Goal: Task Accomplishment & Management: Complete application form

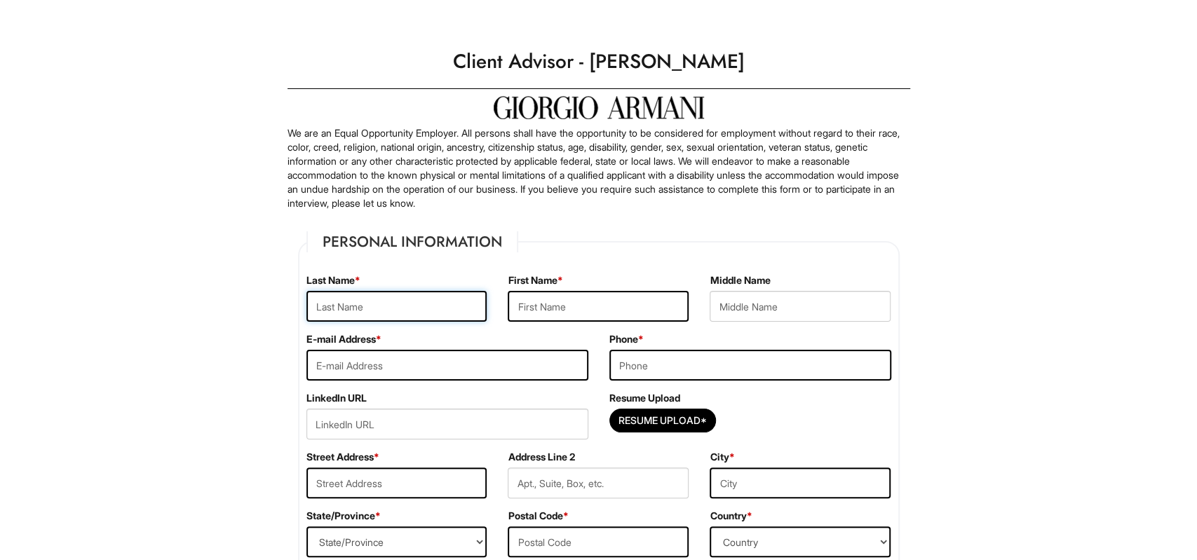
click at [362, 309] on input "text" at bounding box center [396, 306] width 181 height 31
type input "[PERSON_NAME]"
click at [591, 292] on input "text" at bounding box center [598, 306] width 181 height 31
type input "[PERSON_NAME]"
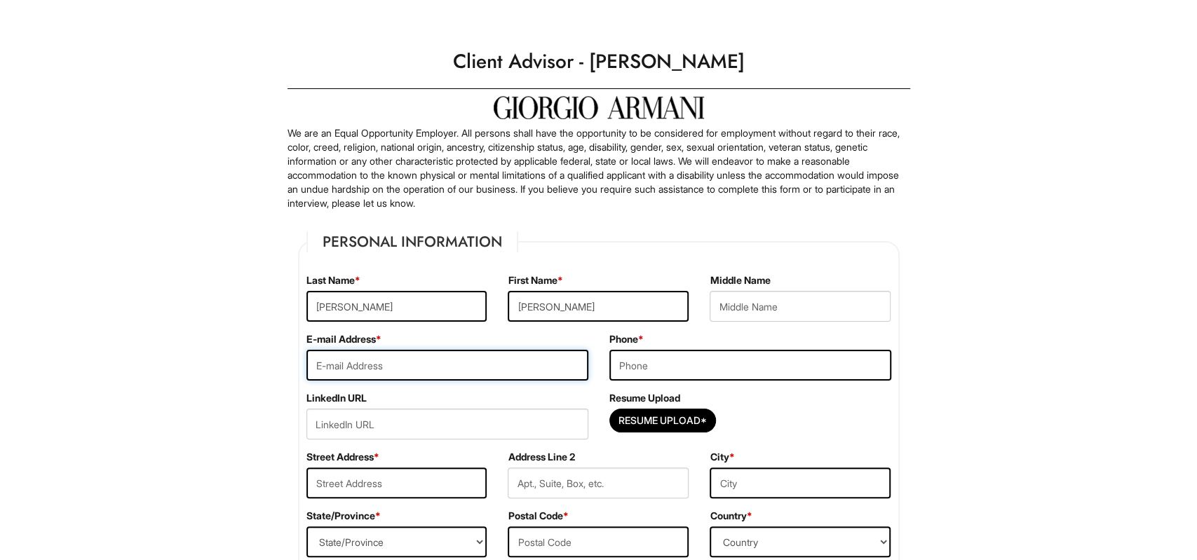
drag, startPoint x: 410, startPoint y: 361, endPoint x: 423, endPoint y: 354, distance: 14.4
click at [423, 354] on input "email" at bounding box center [447, 365] width 282 height 31
type input "[EMAIL_ADDRESS][DOMAIN_NAME]"
click at [714, 372] on input "tel" at bounding box center [750, 365] width 282 height 31
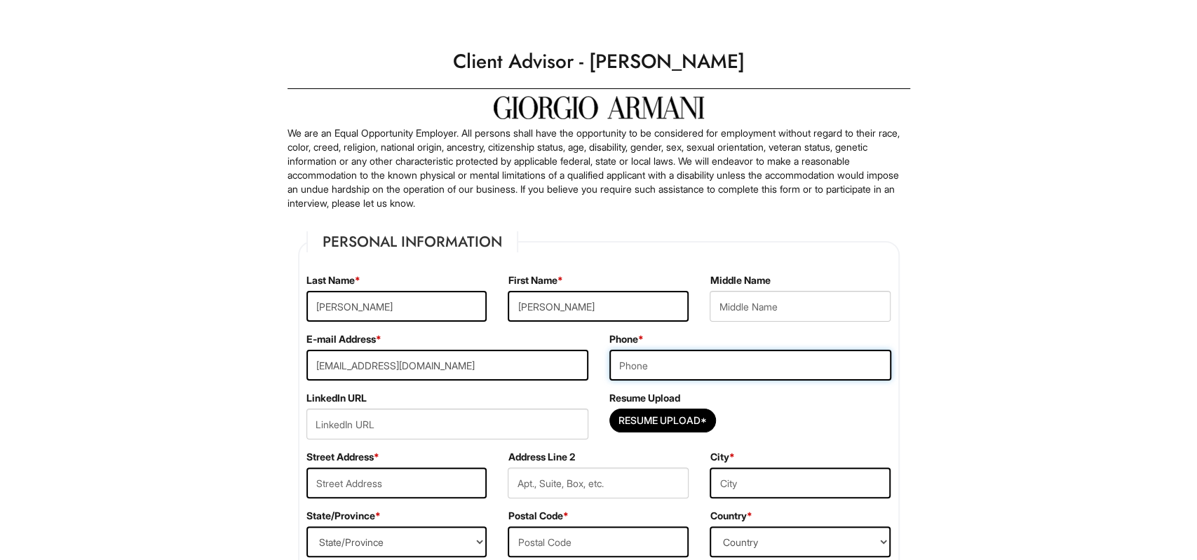
click at [714, 371] on input "tel" at bounding box center [750, 365] width 282 height 31
type input "8723158103"
click at [469, 416] on input "url" at bounding box center [447, 424] width 282 height 31
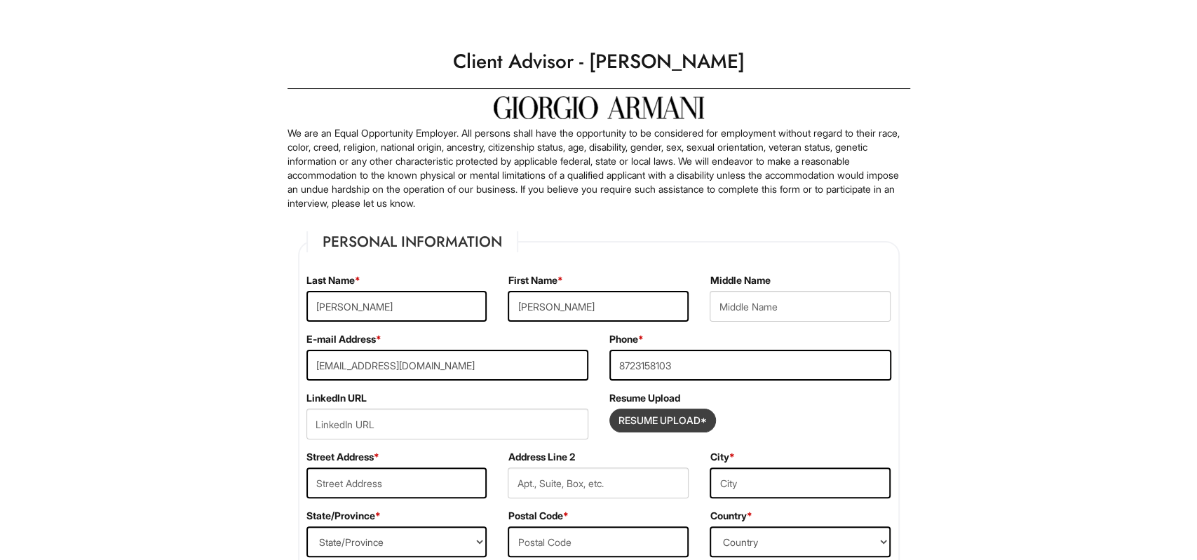
click at [676, 429] on input "Resume Upload*" at bounding box center [662, 421] width 105 height 22
type input "C:\fakepath\FH MW .pdf"
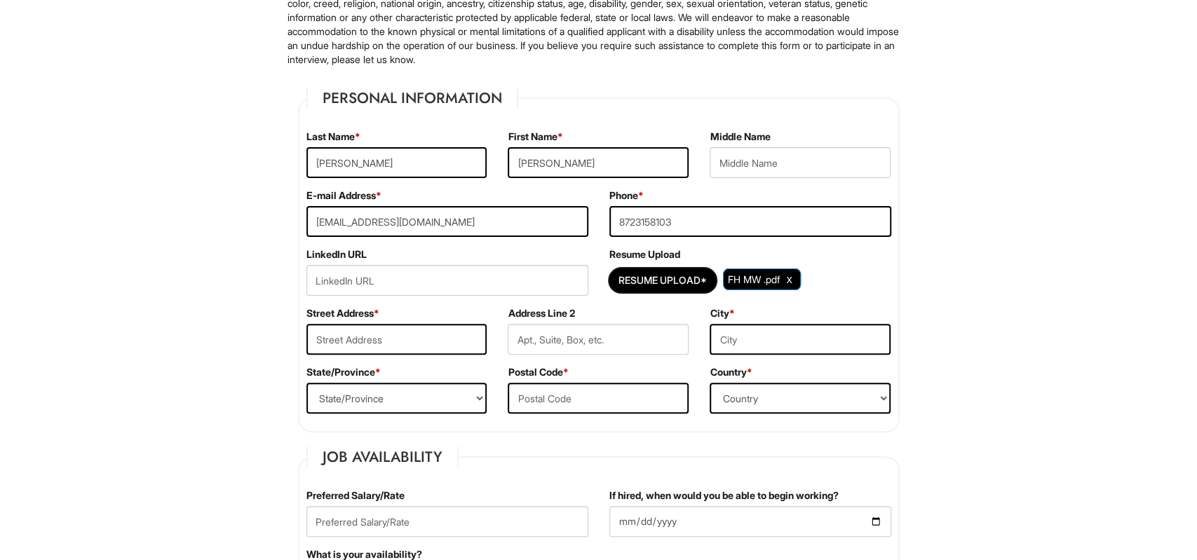
scroll to position [146, 0]
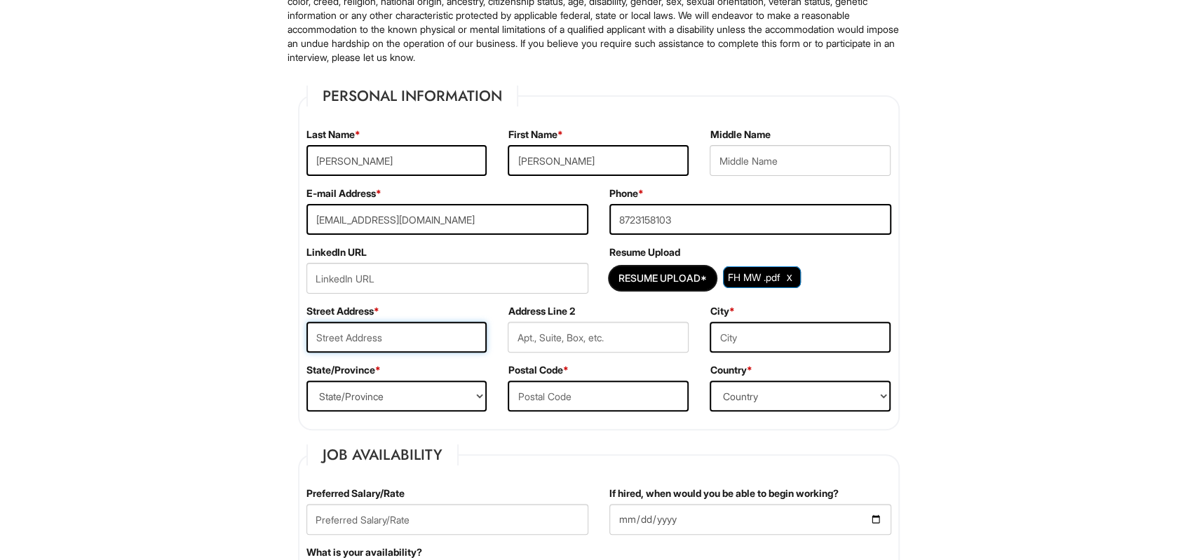
click at [369, 339] on input "text" at bounding box center [396, 337] width 181 height 31
type input "[STREET_ADDRESS][PERSON_NAME]"
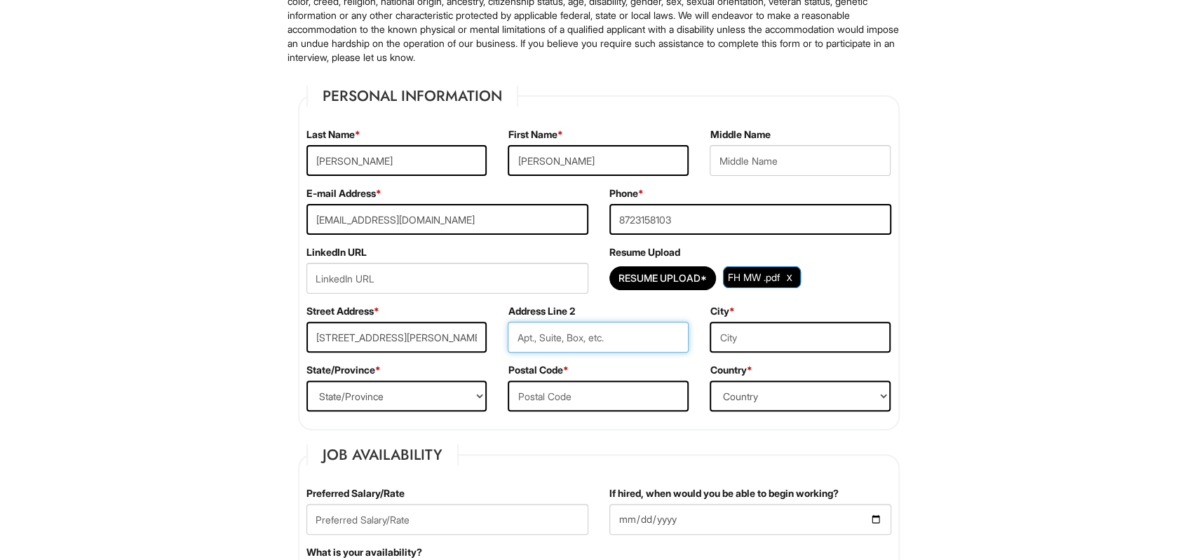
click at [633, 340] on input "text" at bounding box center [598, 337] width 181 height 31
type input "Apt 507"
click at [825, 329] on input "text" at bounding box center [800, 337] width 181 height 31
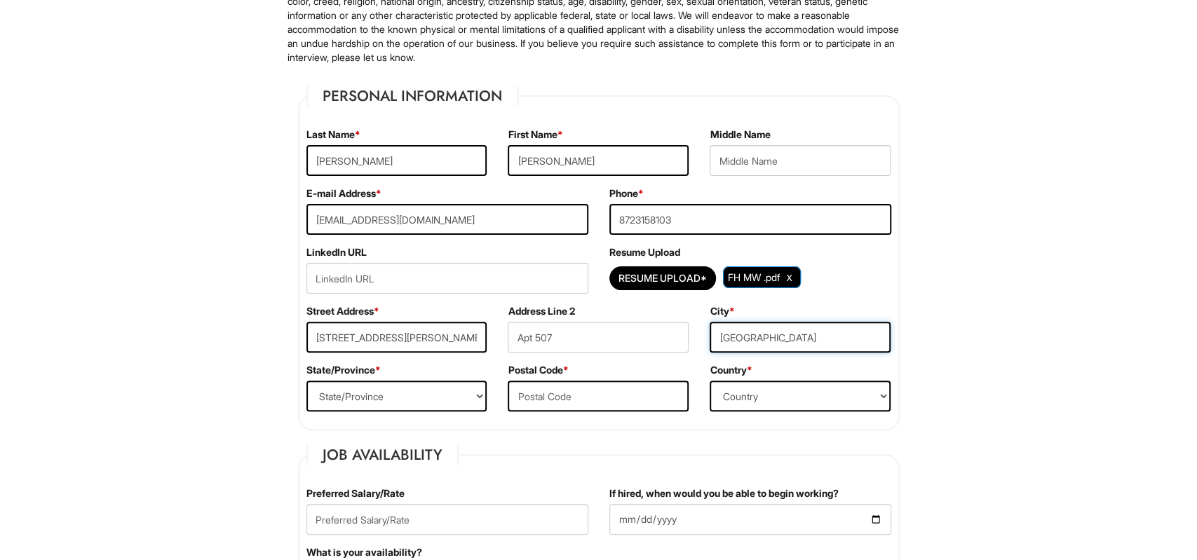
type input "[GEOGRAPHIC_DATA]"
click at [306, 381] on select "State/Province [US_STATE] [US_STATE] [US_STATE] [US_STATE] [US_STATE] [US_STATE…" at bounding box center [396, 396] width 181 height 31
select select "IL"
click option "[US_STATE]" at bounding box center [0, 0] width 0 height 0
click at [602, 409] on input "text" at bounding box center [598, 396] width 181 height 31
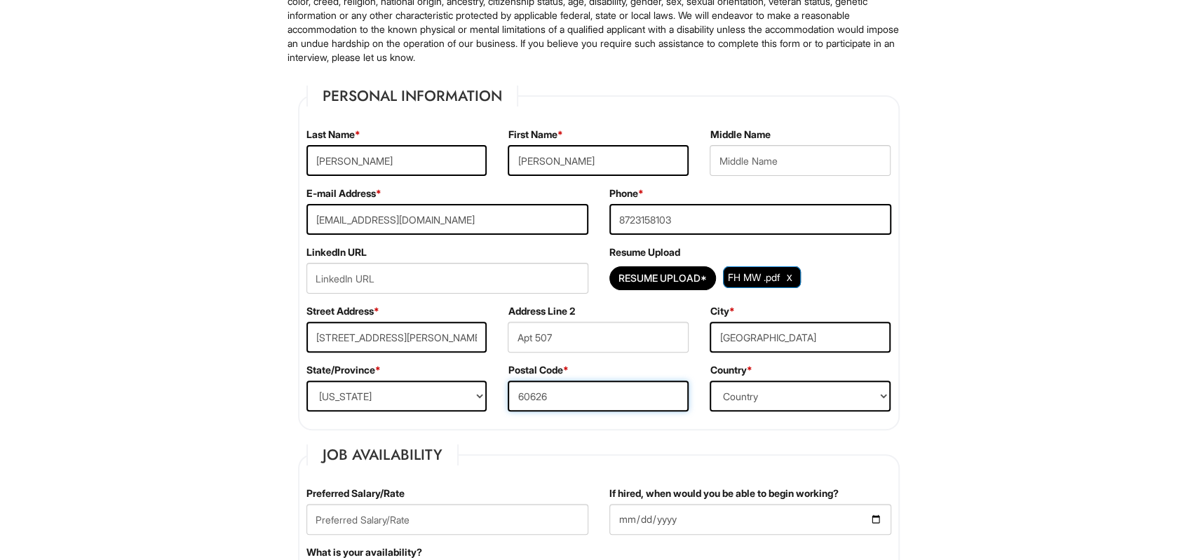
click at [689, 393] on input "60626" at bounding box center [598, 396] width 181 height 31
type input "60626"
click at [710, 381] on select "Country [GEOGRAPHIC_DATA] [GEOGRAPHIC_DATA] [GEOGRAPHIC_DATA] [US_STATE] [GEOGR…" at bounding box center [800, 396] width 181 height 31
select select "[GEOGRAPHIC_DATA]"
click option "[GEOGRAPHIC_DATA]" at bounding box center [0, 0] width 0 height 0
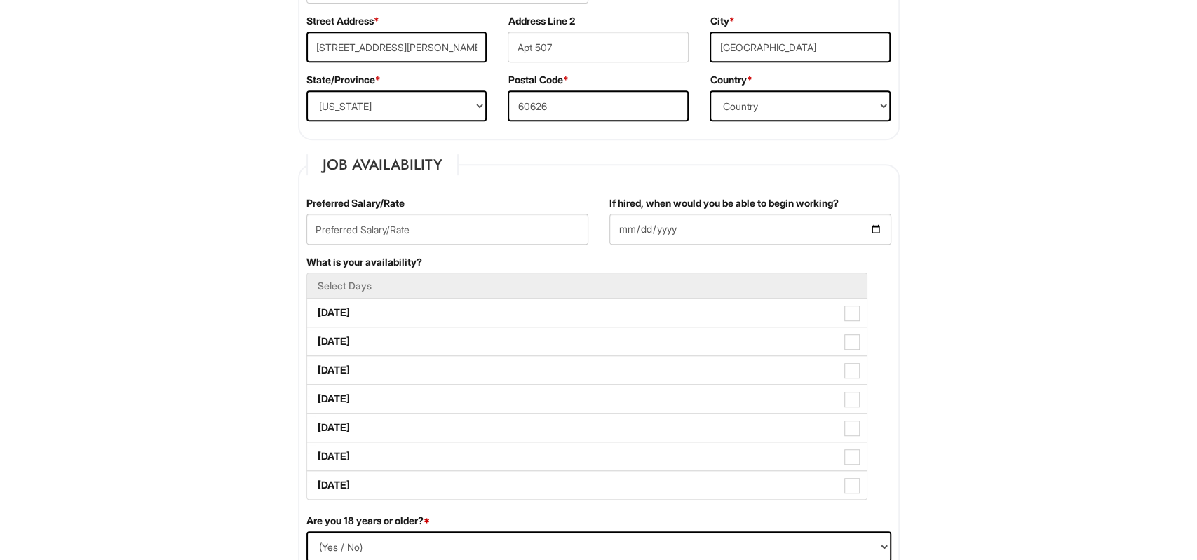
scroll to position [438, 0]
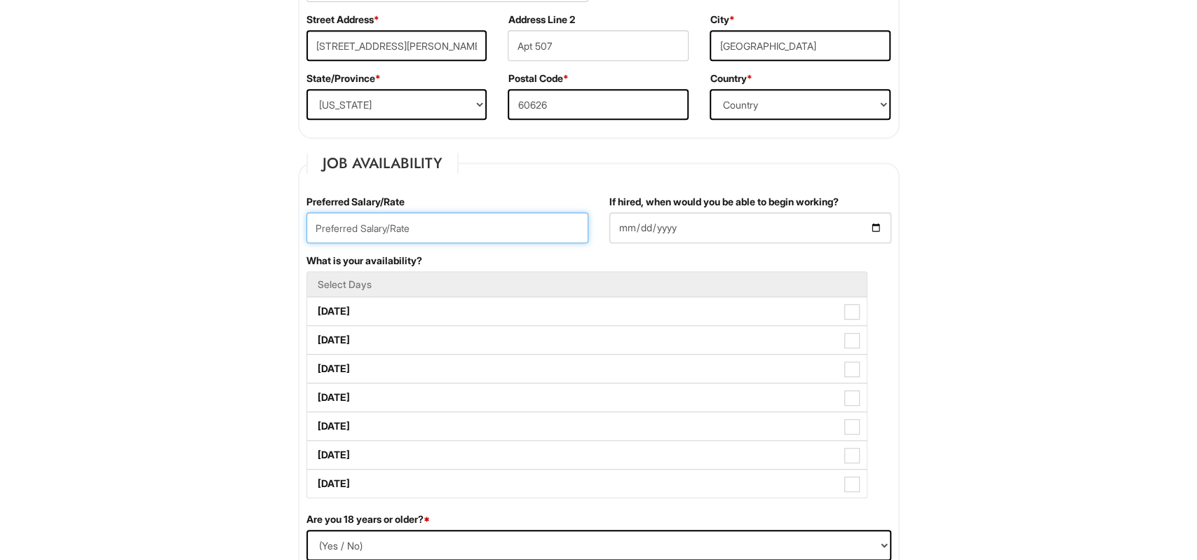
click at [412, 228] on input "text" at bounding box center [447, 228] width 282 height 31
type input "65000"
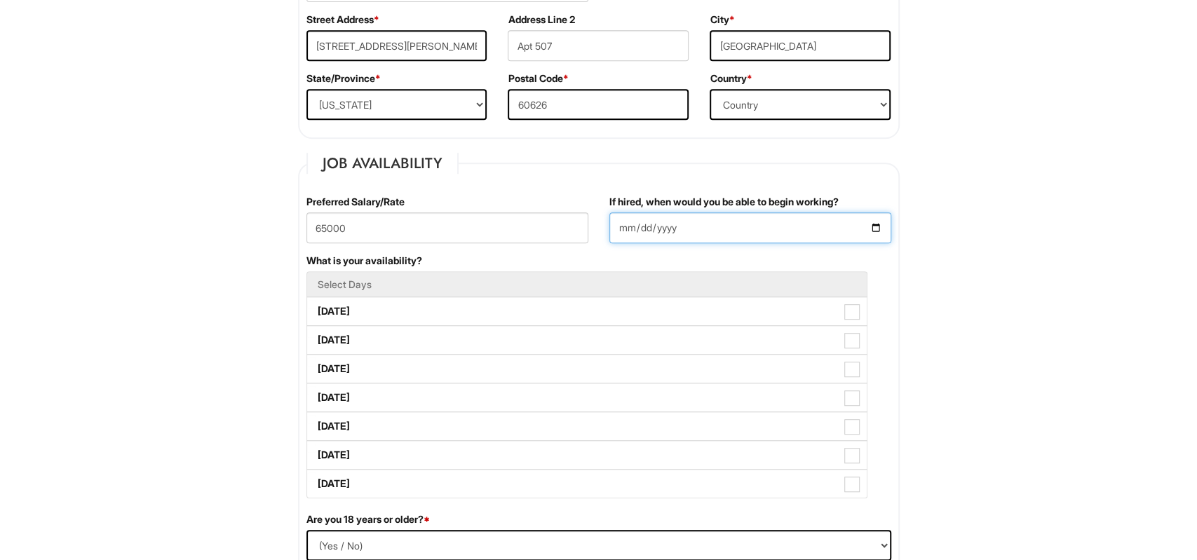
click at [877, 227] on input "If hired, when would you be able to begin working?" at bounding box center [750, 228] width 282 height 31
type input "[DATE]"
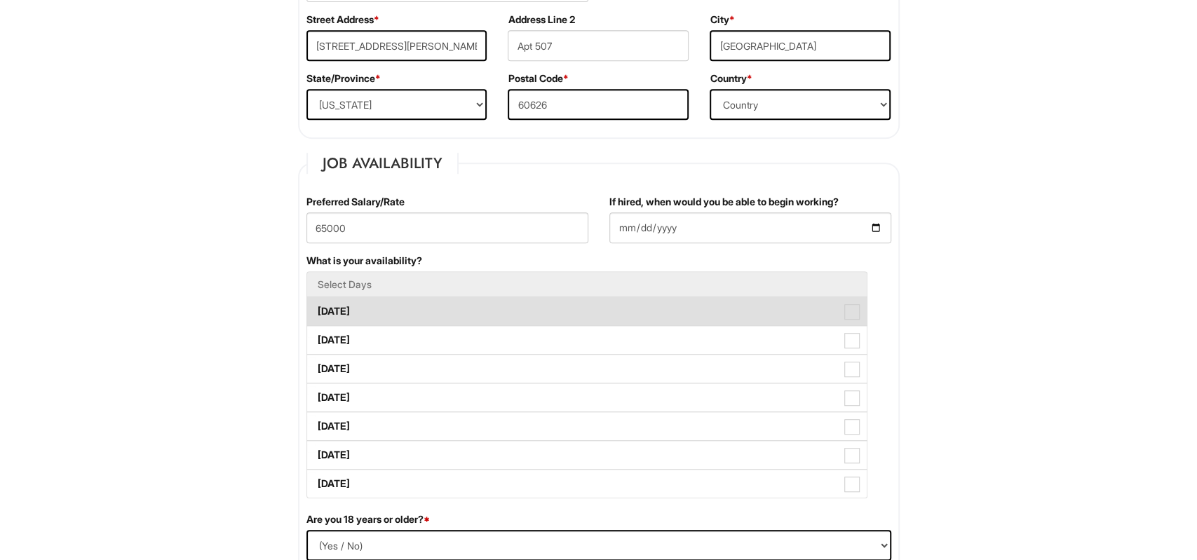
click at [407, 315] on label "[DATE]" at bounding box center [587, 311] width 560 height 28
click at [316, 309] on Available_Monday "[DATE]" at bounding box center [311, 304] width 9 height 9
checkbox Available_Monday "true"
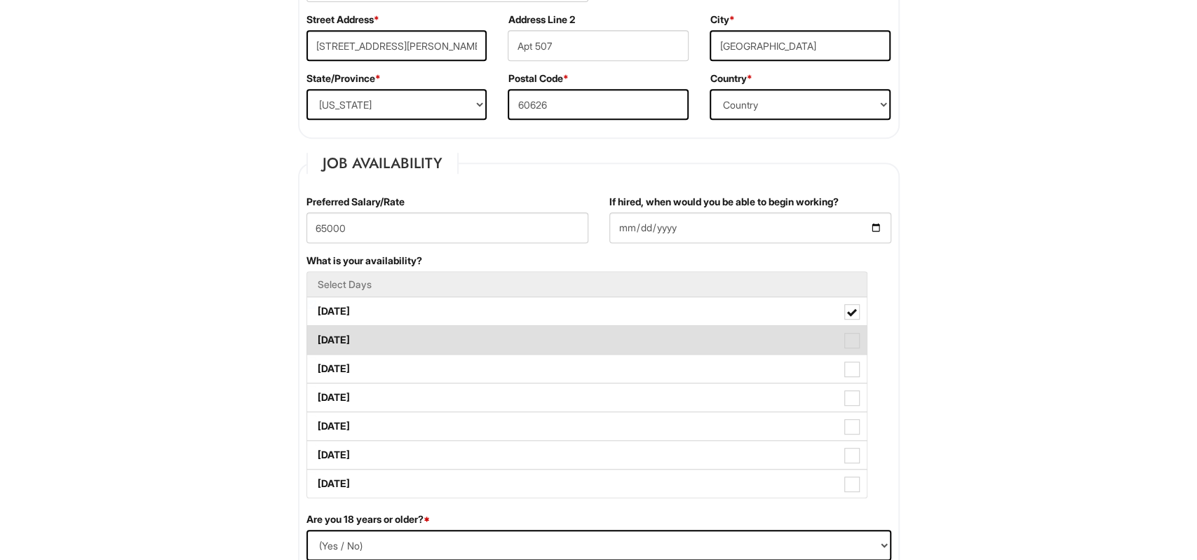
drag, startPoint x: 382, startPoint y: 337, endPoint x: 377, endPoint y: 343, distance: 7.9
click at [382, 337] on label "[DATE]" at bounding box center [587, 340] width 560 height 28
click at [316, 337] on Available_Tuesday "[DATE]" at bounding box center [311, 333] width 9 height 9
checkbox Available_Tuesday "true"
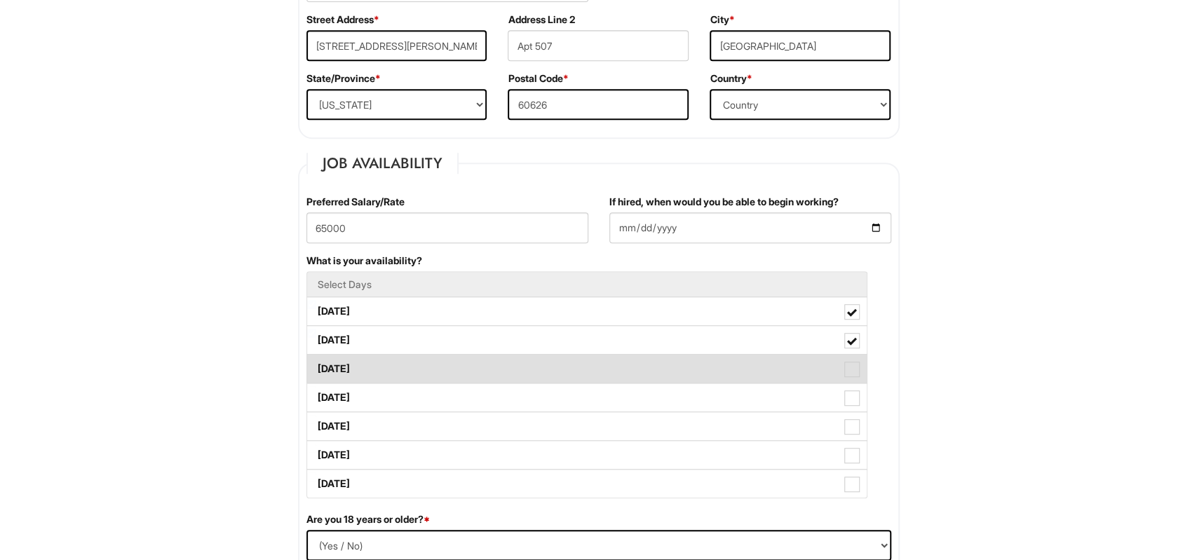
click at [369, 355] on label "[DATE]" at bounding box center [587, 369] width 560 height 28
click at [316, 358] on Available_Wednesday "[DATE]" at bounding box center [311, 362] width 9 height 9
checkbox Available_Wednesday "true"
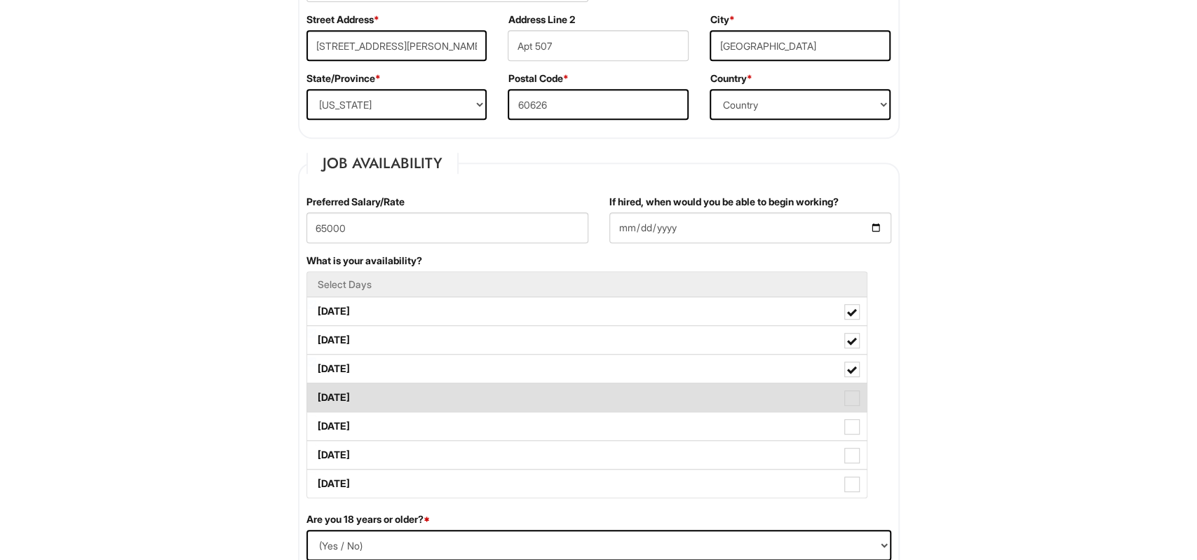
click at [357, 394] on label "[DATE]" at bounding box center [587, 398] width 560 height 28
click at [316, 394] on Available_Thursday "[DATE]" at bounding box center [311, 390] width 9 height 9
checkbox Available_Thursday "true"
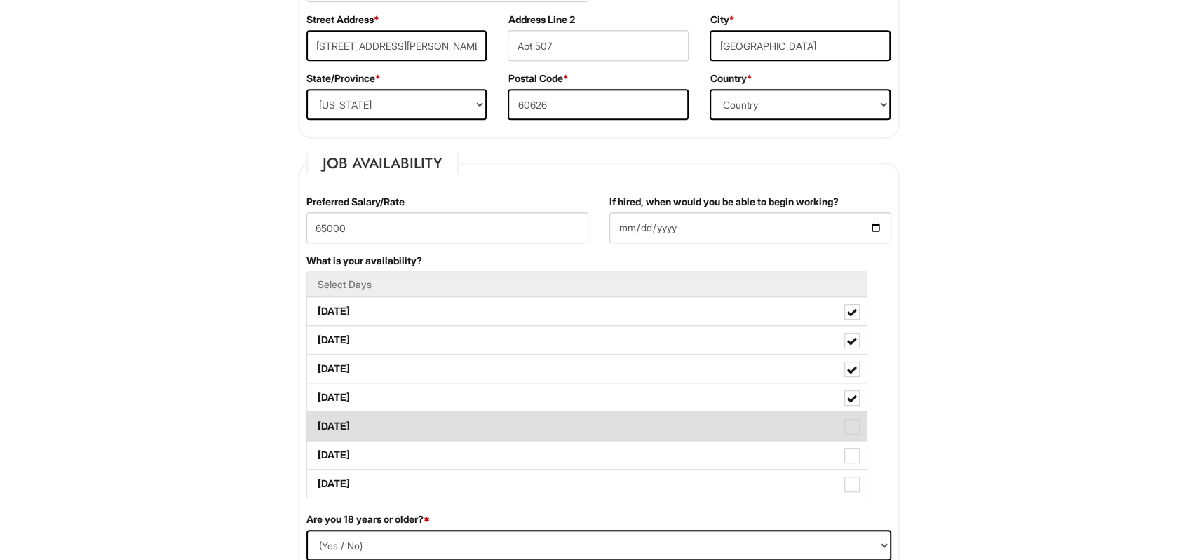
click at [360, 419] on label "[DATE]" at bounding box center [587, 426] width 560 height 28
click at [370, 416] on label "[DATE]" at bounding box center [587, 426] width 560 height 28
click at [316, 416] on Available_Friday "[DATE]" at bounding box center [311, 419] width 9 height 9
checkbox Available_Friday "true"
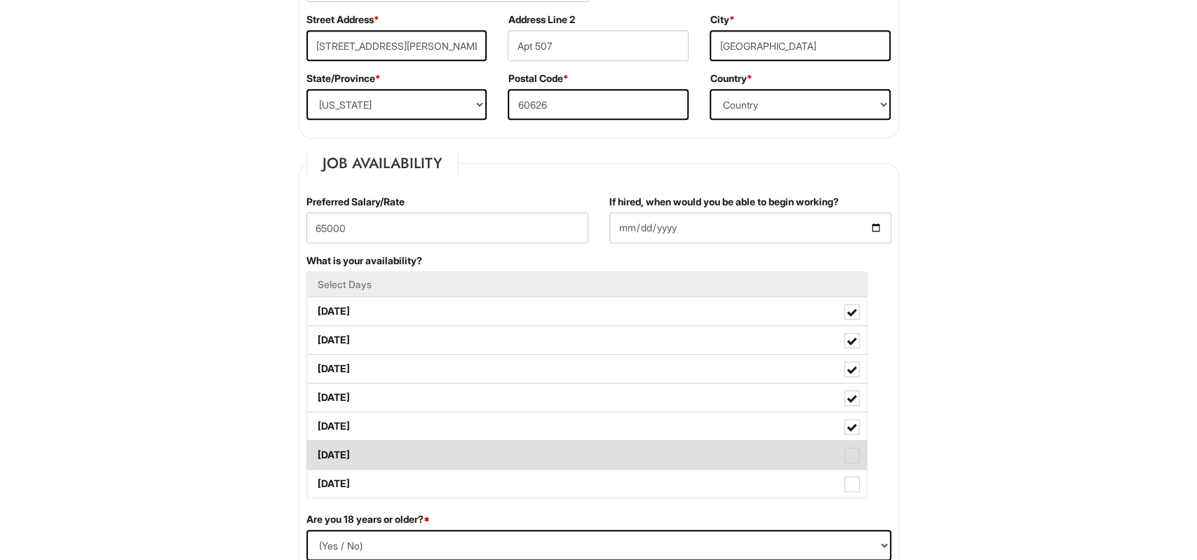
click at [370, 452] on label "[DATE]" at bounding box center [587, 455] width 560 height 28
click at [377, 451] on label "[DATE]" at bounding box center [587, 455] width 560 height 28
click at [316, 451] on Available_Saturday "[DATE]" at bounding box center [311, 448] width 9 height 9
checkbox Available_Saturday "true"
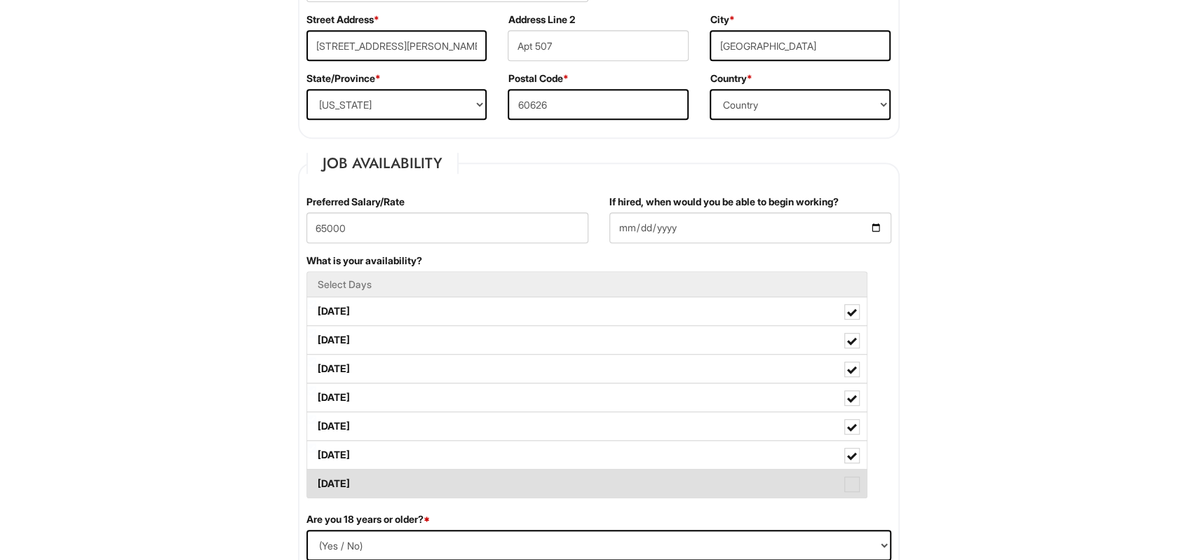
click at [391, 486] on label "[DATE]" at bounding box center [587, 484] width 560 height 28
click at [316, 482] on Available_Sunday "[DATE]" at bounding box center [311, 477] width 9 height 9
checkbox Available_Sunday "true"
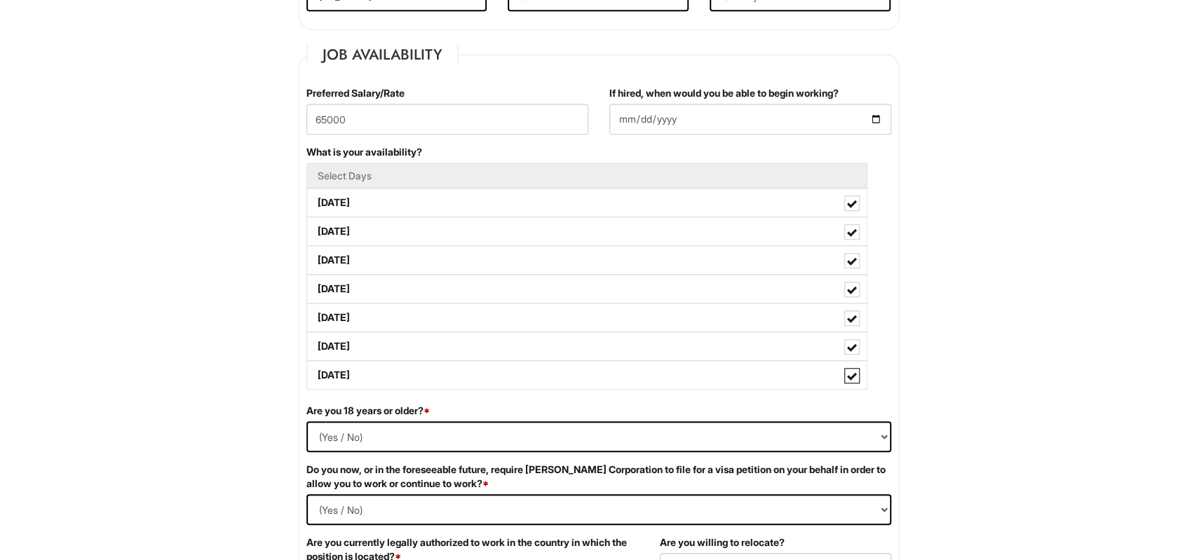
scroll to position [656, 0]
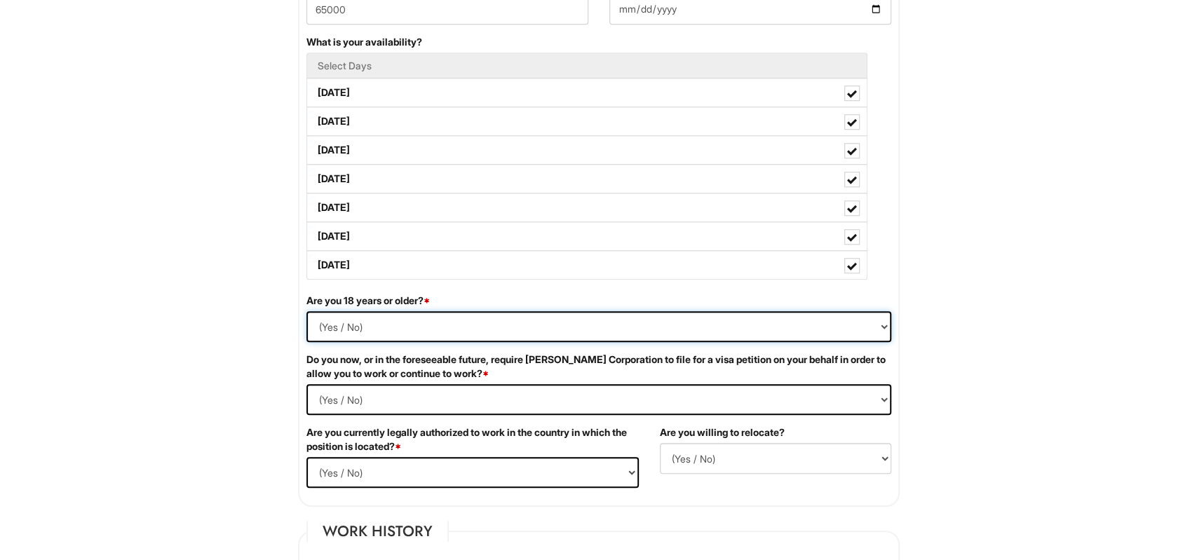
click at [306, 311] on select "(Yes / No) Yes No" at bounding box center [598, 326] width 585 height 31
select select "Yes"
click option "Yes" at bounding box center [0, 0] width 0 height 0
click at [306, 384] on Required "(Yes / No) Yes No" at bounding box center [598, 399] width 585 height 31
select Required "No"
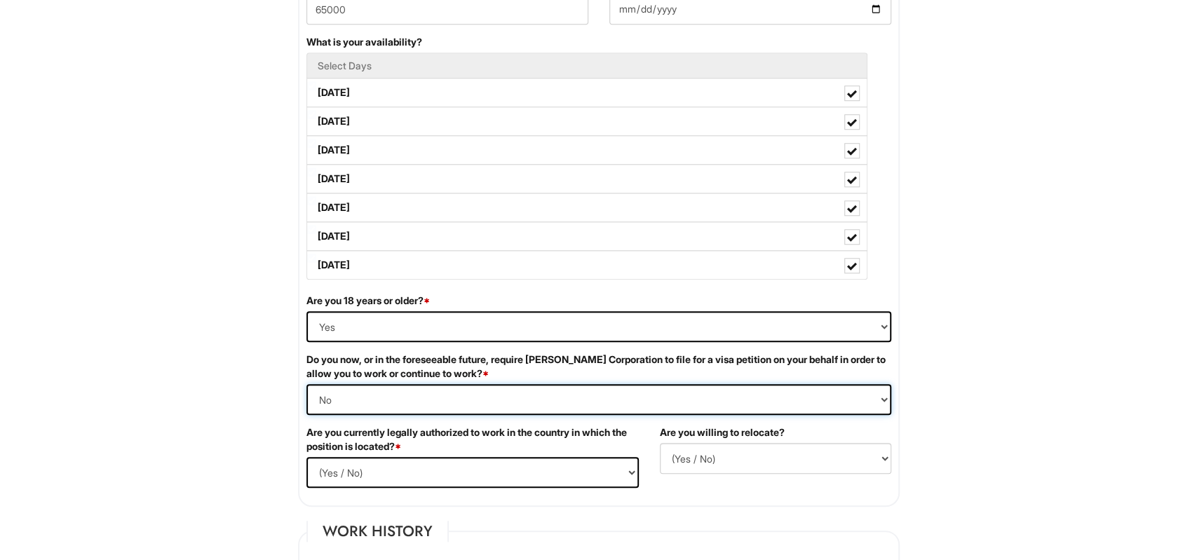
click option "No" at bounding box center [0, 0] width 0 height 0
click at [306, 457] on select "(Yes / No) Yes No" at bounding box center [472, 472] width 332 height 31
select select "Yes"
click option "Yes" at bounding box center [0, 0] width 0 height 0
click at [660, 443] on select "(Yes / No) No Yes" at bounding box center [775, 458] width 231 height 31
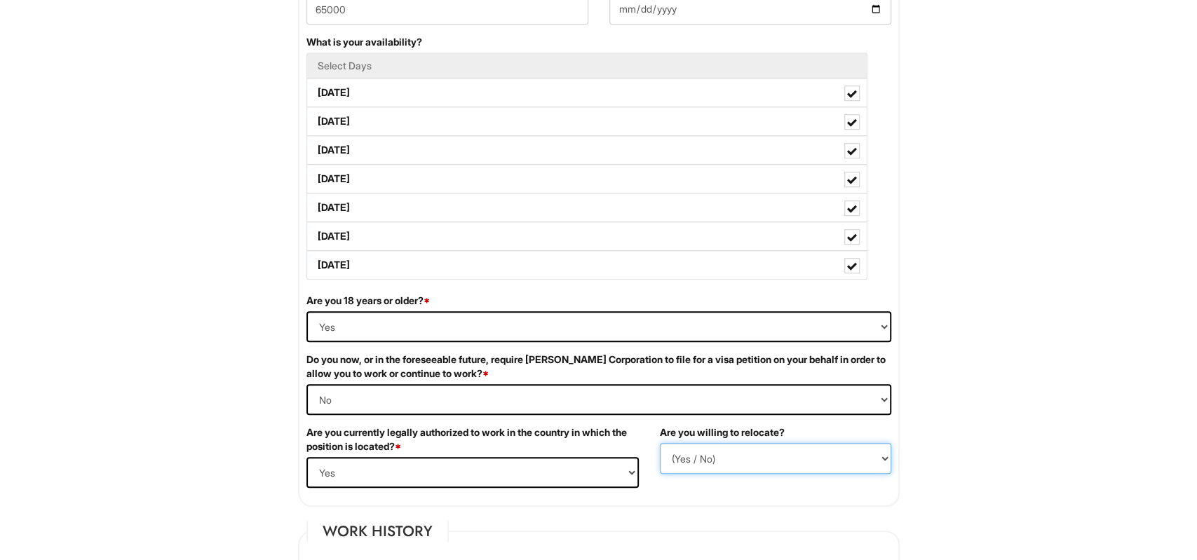
select select "Y"
click option "Yes" at bounding box center [0, 0] width 0 height 0
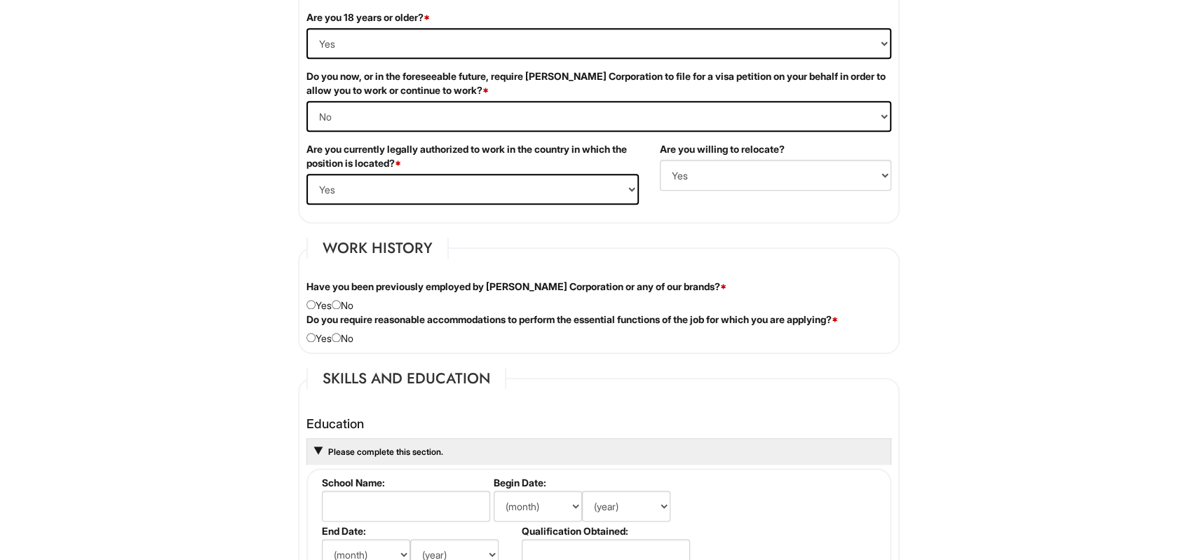
scroll to position [945, 0]
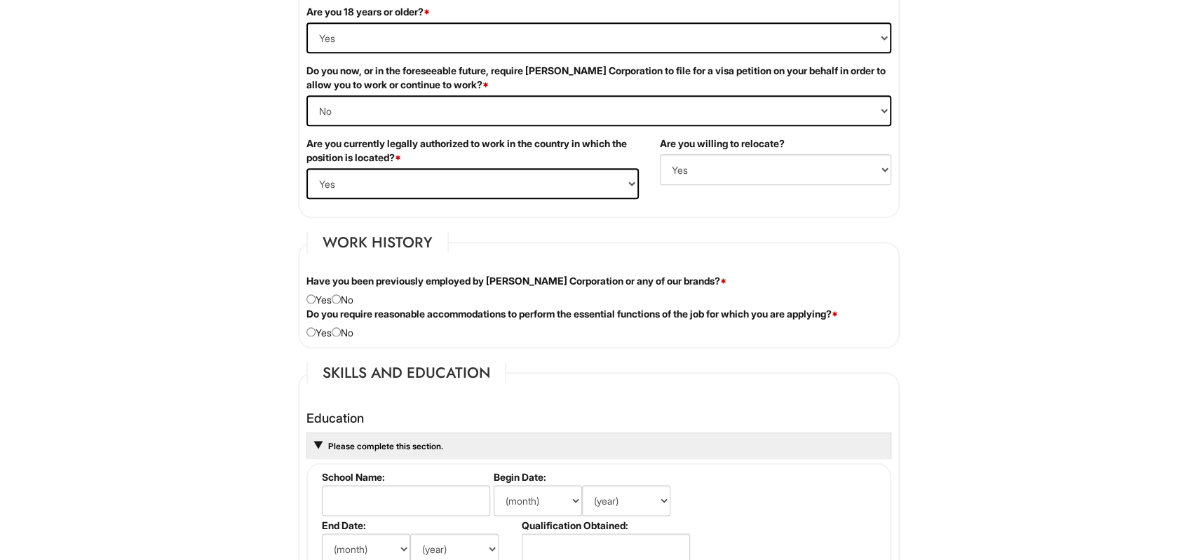
drag, startPoint x: 355, startPoint y: 300, endPoint x: 346, endPoint y: 299, distance: 8.5
click at [353, 300] on div "Have you been previously employed by [PERSON_NAME] Corporation or any of our br…" at bounding box center [599, 290] width 606 height 33
click at [353, 291] on div "Have you been previously employed by [PERSON_NAME] Corporation or any of our br…" at bounding box center [599, 290] width 606 height 33
click at [341, 296] on input "radio" at bounding box center [336, 299] width 9 height 9
radio input "true"
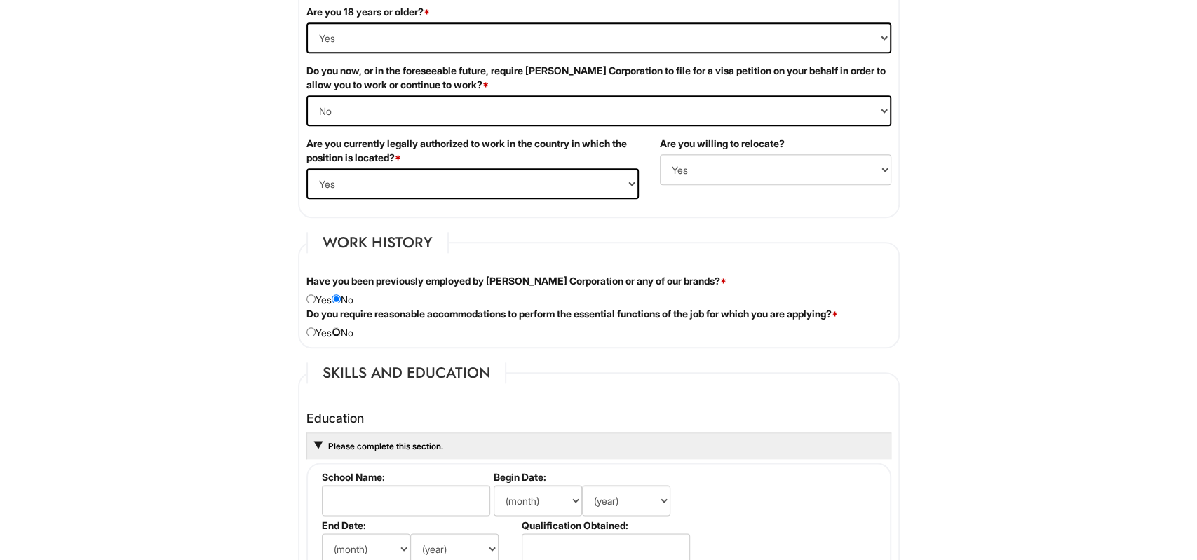
click at [341, 328] on input "radio" at bounding box center [336, 332] width 9 height 9
radio input "true"
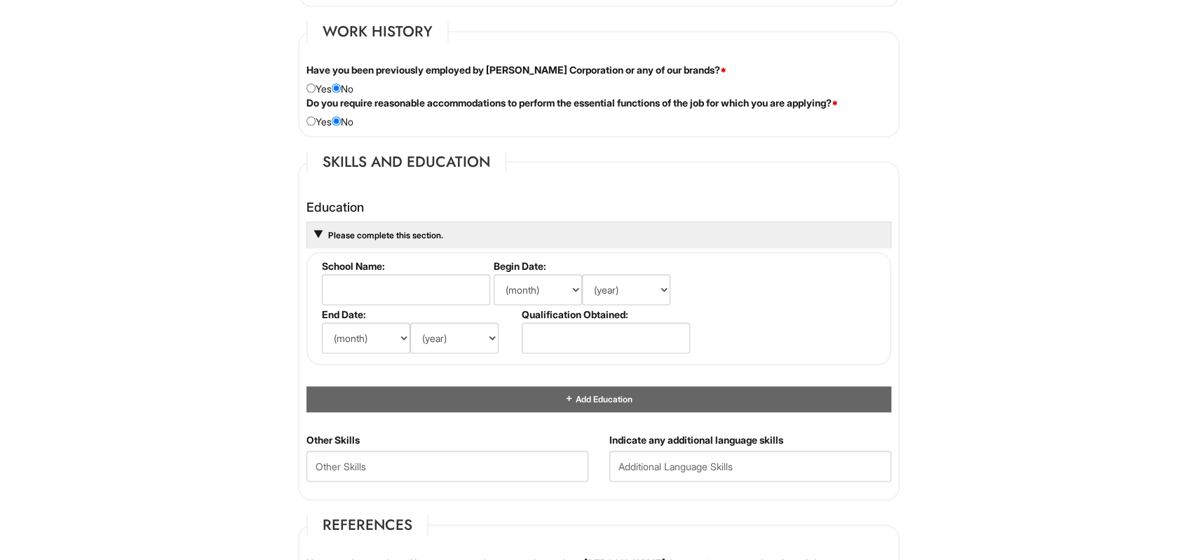
scroll to position [1208, 0]
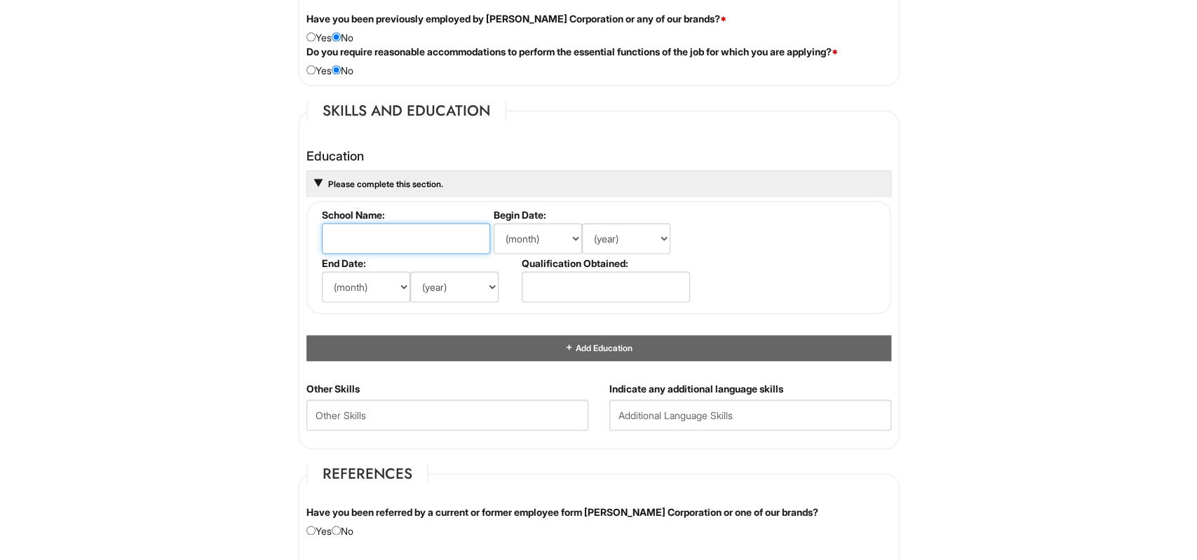
click at [390, 236] on input "text" at bounding box center [406, 238] width 168 height 31
type input "[GEOGRAPHIC_DATA]"
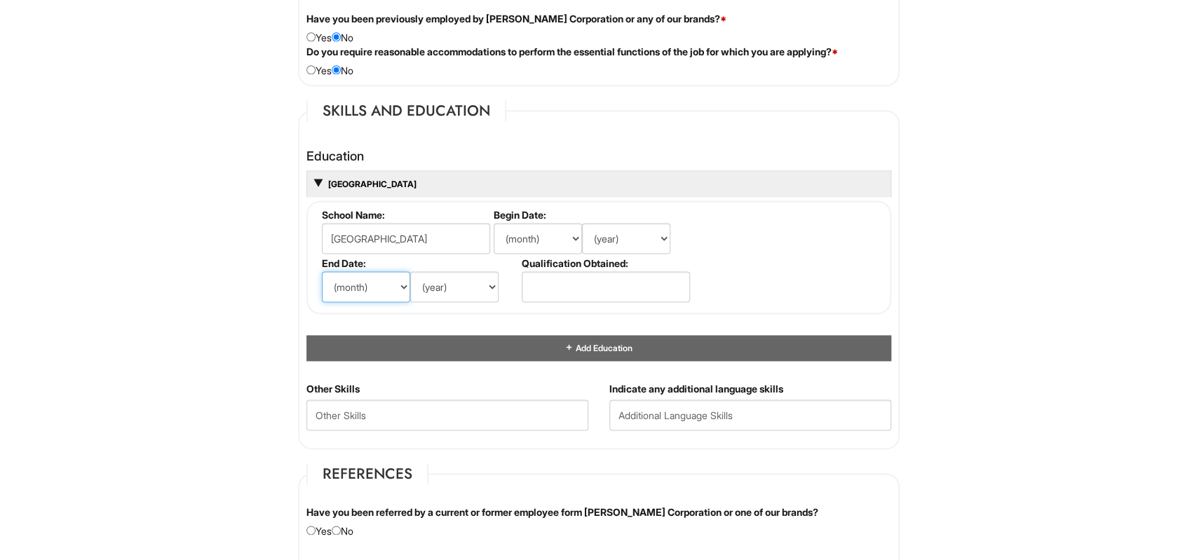
click at [322, 271] on select "(month) Jan Feb Mar Apr May Jun [DATE] Aug Sep Oct Nov Dec" at bounding box center [366, 286] width 88 height 31
select select "7"
click option "[DATE]" at bounding box center [0, 0] width 0 height 0
click at [410, 271] on select "(year) 2029 2028 2027 2026 2025 2024 2023 2022 2021 2020 2019 2018 2017 2016 20…" at bounding box center [454, 286] width 88 height 31
select select "2015"
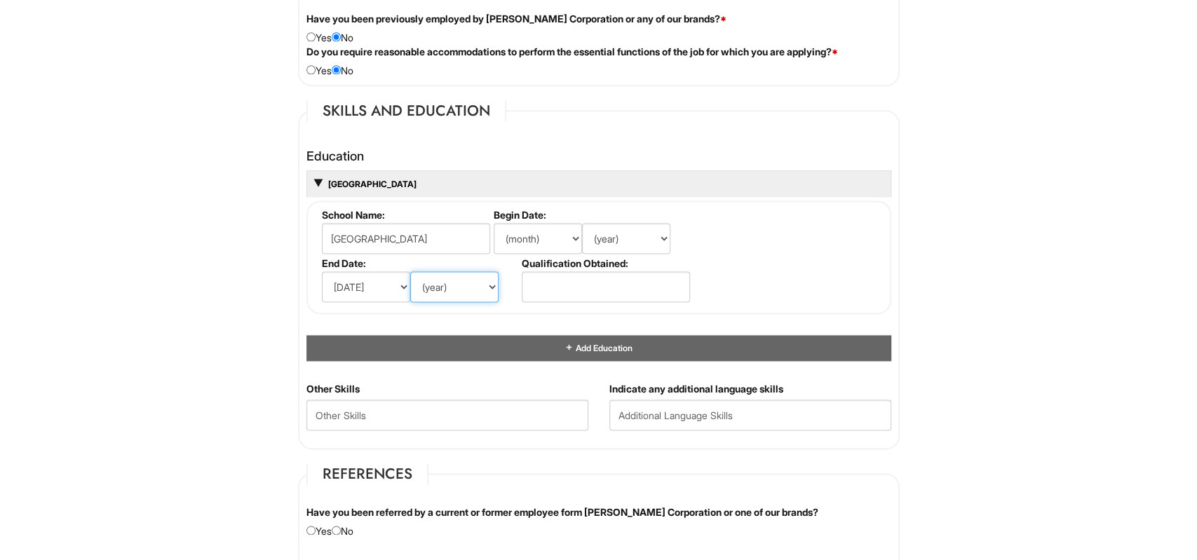
click option "2015" at bounding box center [0, 0] width 0 height 0
click at [603, 271] on input "text" at bounding box center [606, 286] width 168 height 31
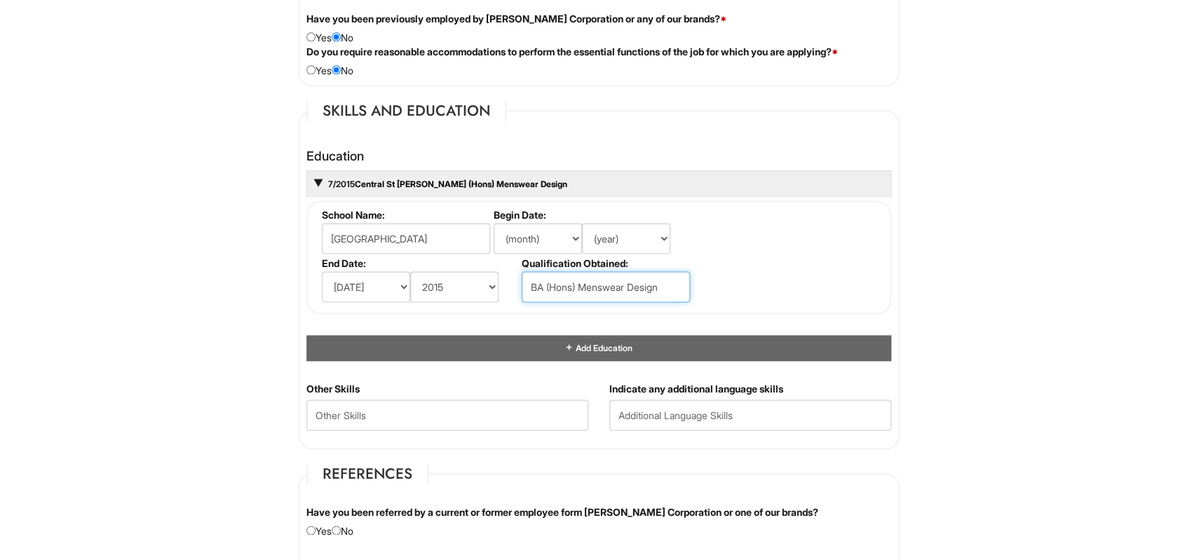
type input "BA (Hons) Menswear Design"
click at [478, 410] on Skills "text" at bounding box center [447, 415] width 282 height 31
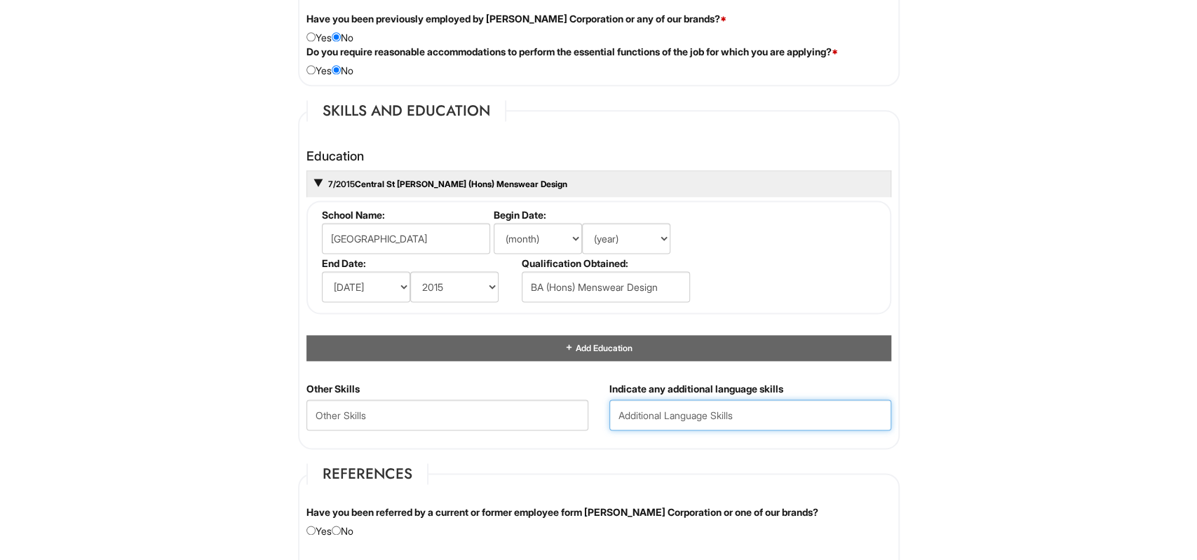
click at [729, 411] on input "text" at bounding box center [750, 415] width 282 height 31
type input "[DEMOGRAPHIC_DATA] (Native), French (Conversational)."
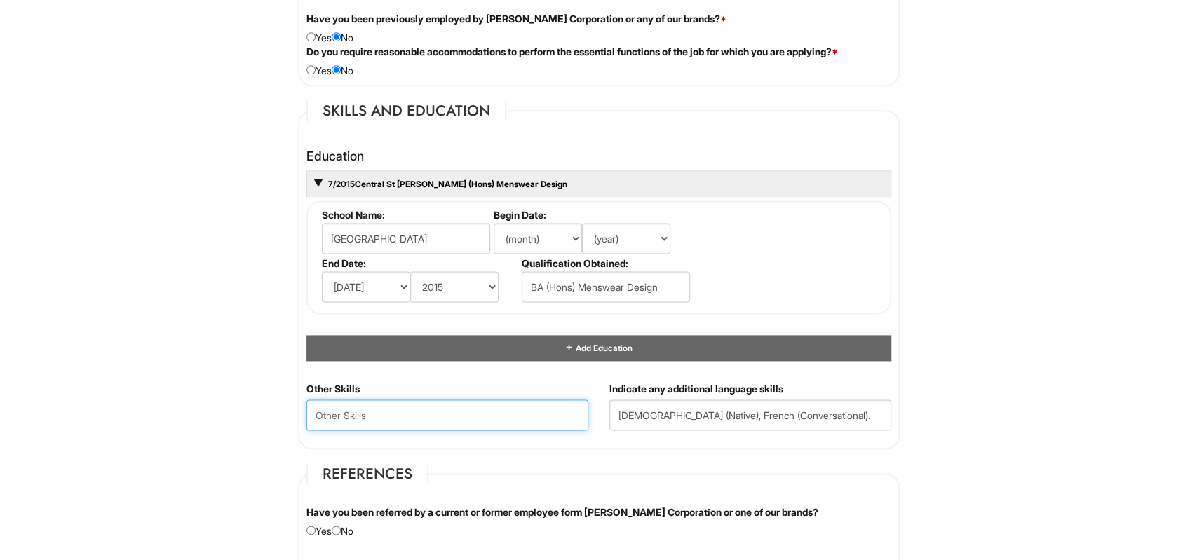
click at [391, 403] on Skills "text" at bounding box center [447, 415] width 282 height 31
type Skills "Fashion design, made to measure suiting, tailoring, merchandising, social media…"
click at [116, 355] on html "Please Complete This Form 1 2 3 Client Advisor - [PERSON_NAME] PLEASE COMPLETE …" at bounding box center [598, 162] width 1197 height 2740
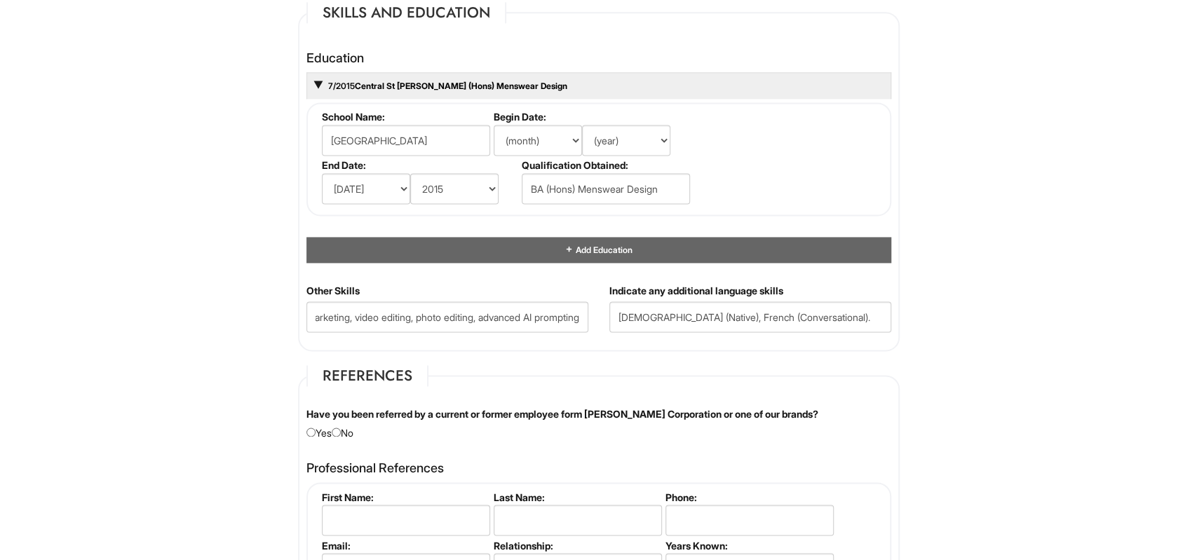
scroll to position [1427, 0]
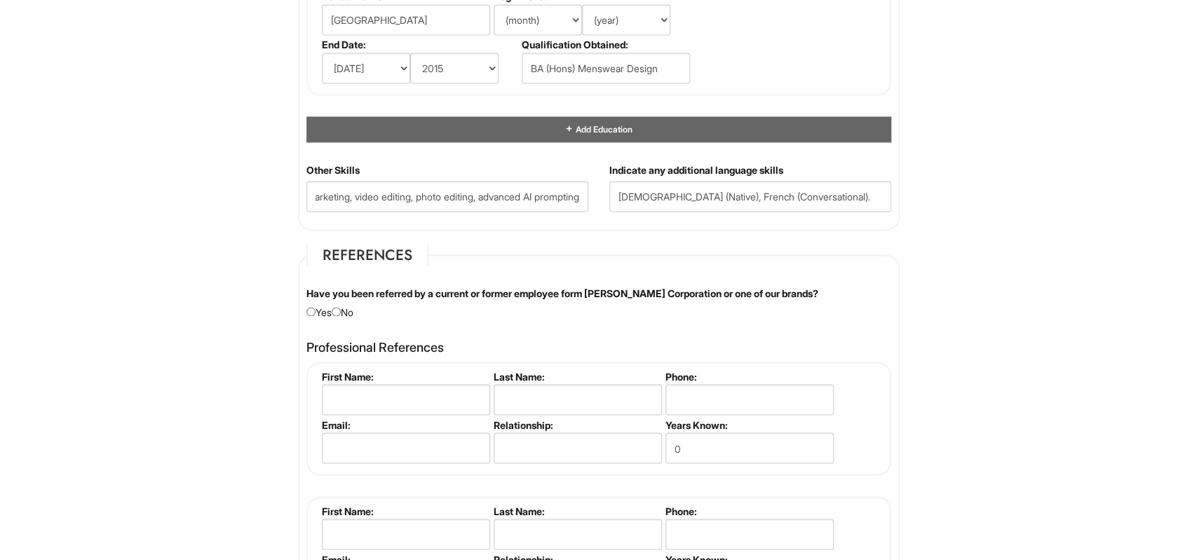
click at [352, 306] on div "Have you been referred by a current or former employee form [PERSON_NAME] Corpo…" at bounding box center [599, 303] width 606 height 33
click at [339, 307] on input "radio" at bounding box center [336, 311] width 9 height 9
radio input "true"
click at [411, 393] on input "text" at bounding box center [406, 399] width 168 height 31
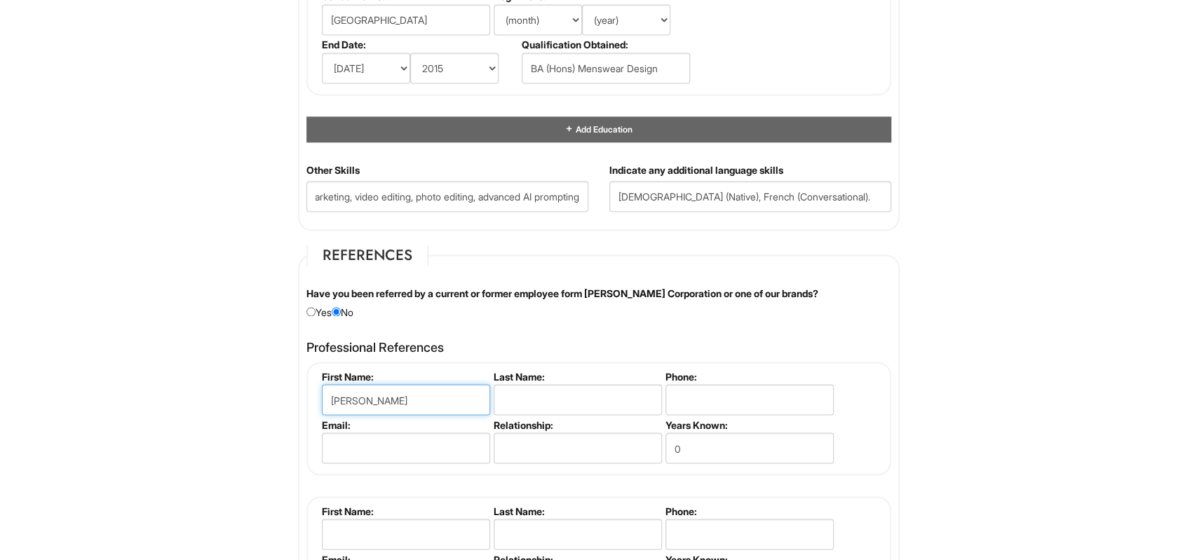
type input "[PERSON_NAME]"
click at [590, 388] on input "text" at bounding box center [578, 399] width 168 height 31
click at [588, 388] on input "text" at bounding box center [578, 399] width 168 height 31
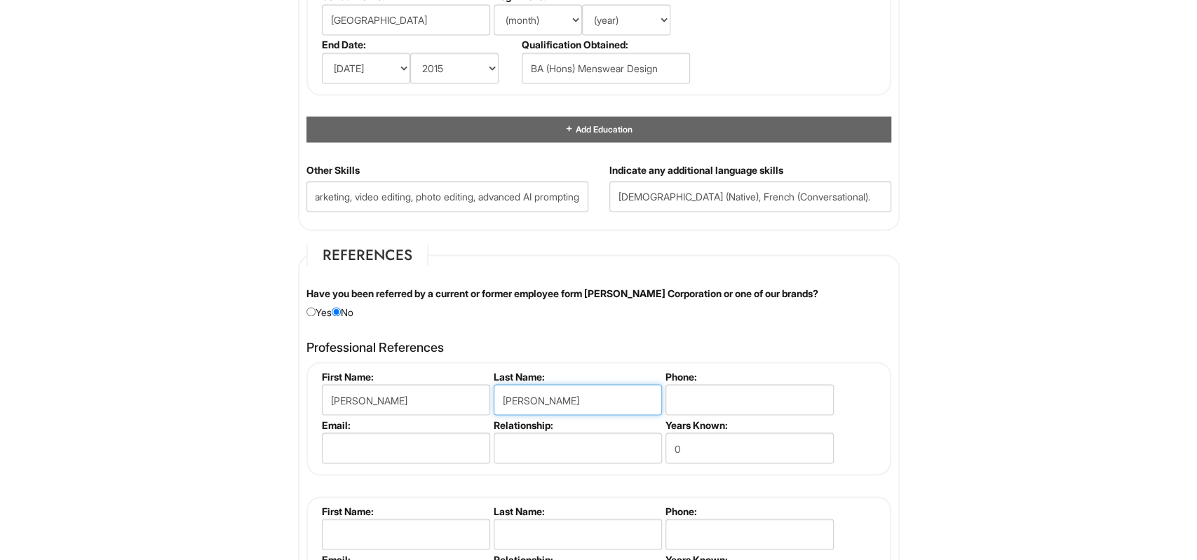
type input "[PERSON_NAME]"
click at [736, 379] on li "Phone:" at bounding box center [748, 394] width 172 height 48
click at [699, 393] on input "tel" at bounding box center [750, 399] width 168 height 31
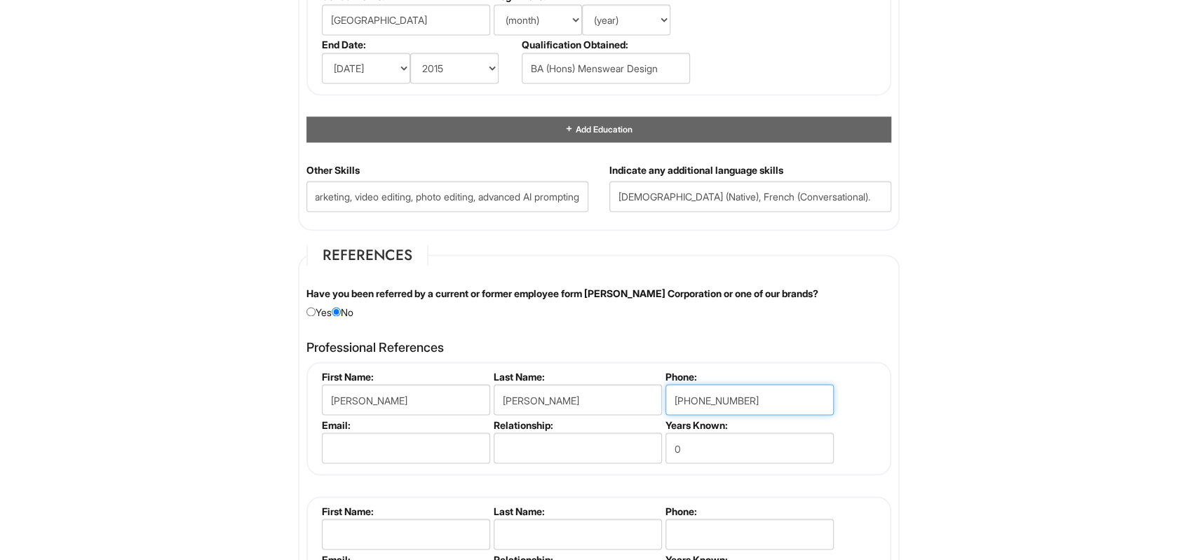
type input "[PHONE_NUMBER]"
click at [393, 442] on input "email" at bounding box center [406, 448] width 168 height 31
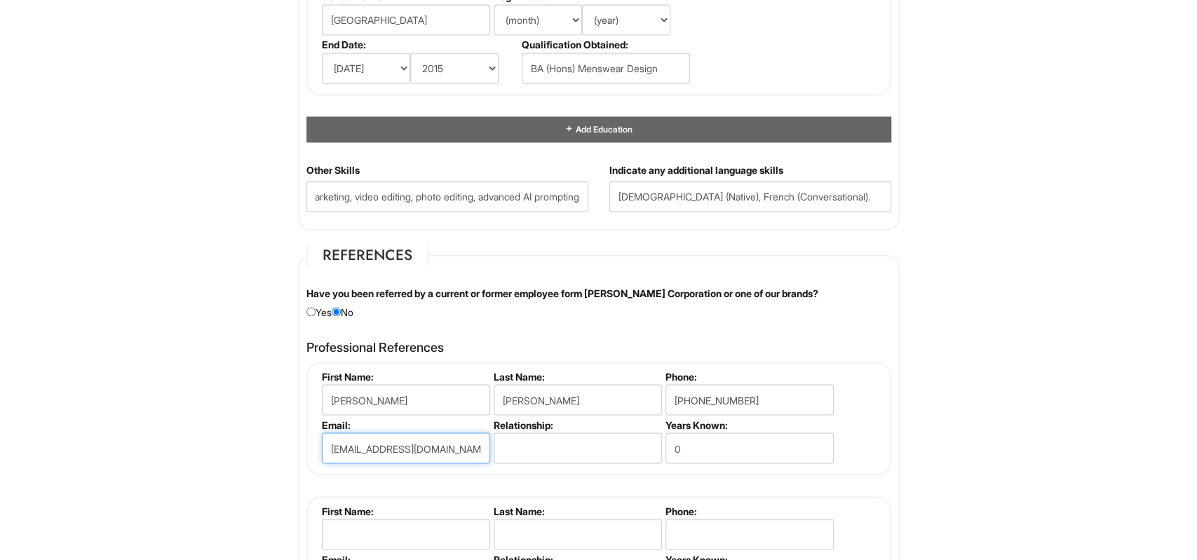
type input "[EMAIL_ADDRESS][DOMAIN_NAME]"
click at [590, 448] on input "text" at bounding box center [578, 448] width 168 height 31
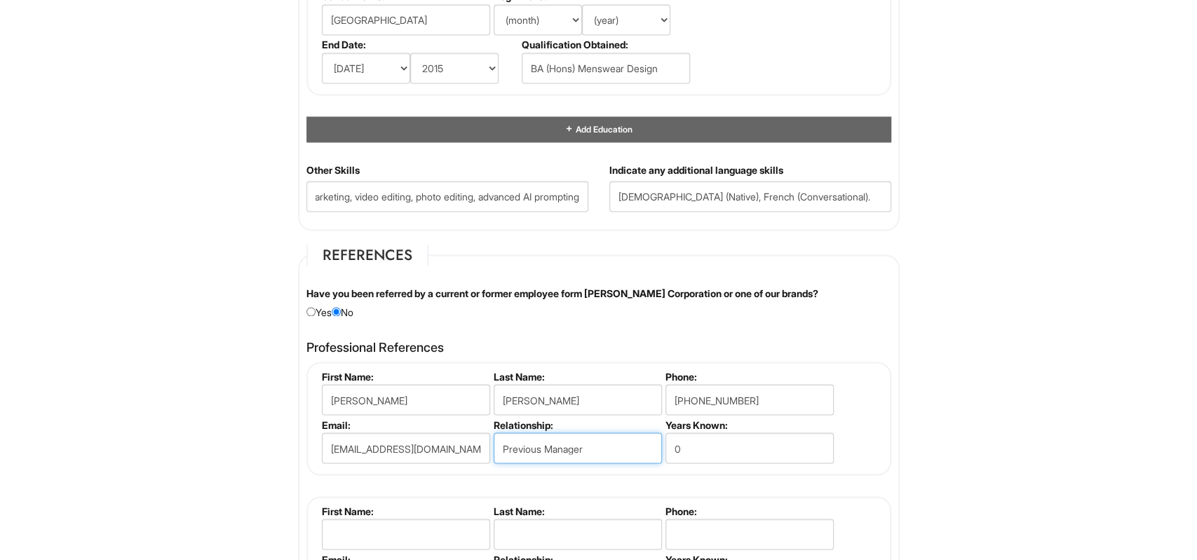
type input "Previous Manager"
click at [725, 447] on input "0" at bounding box center [750, 448] width 168 height 31
type input "2"
click at [383, 530] on input "text" at bounding box center [406, 534] width 168 height 31
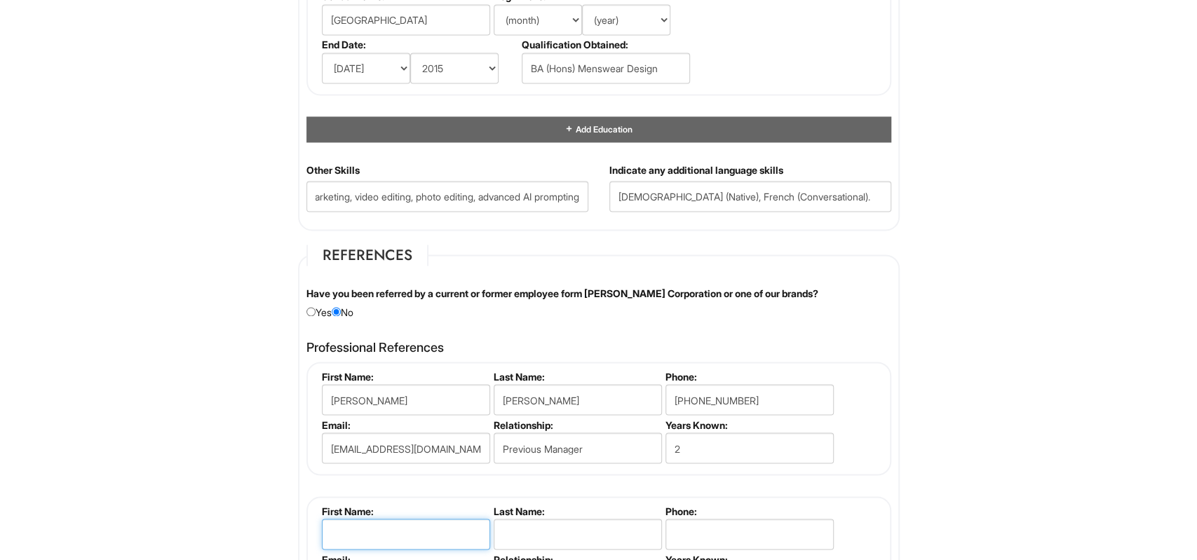
click at [383, 530] on input "text" at bounding box center [406, 534] width 168 height 31
type input "[PERSON_NAME]"
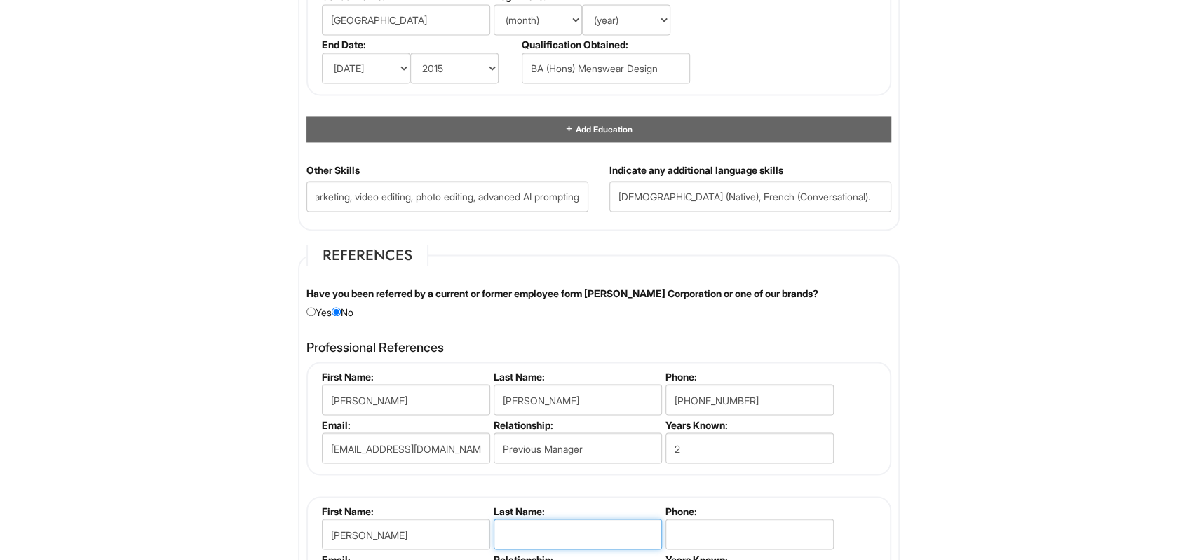
click at [563, 530] on input "text" at bounding box center [578, 534] width 168 height 31
drag, startPoint x: 563, startPoint y: 530, endPoint x: 553, endPoint y: 541, distance: 14.9
click at [563, 530] on input "text" at bounding box center [578, 534] width 168 height 31
type input "[PERSON_NAME]"
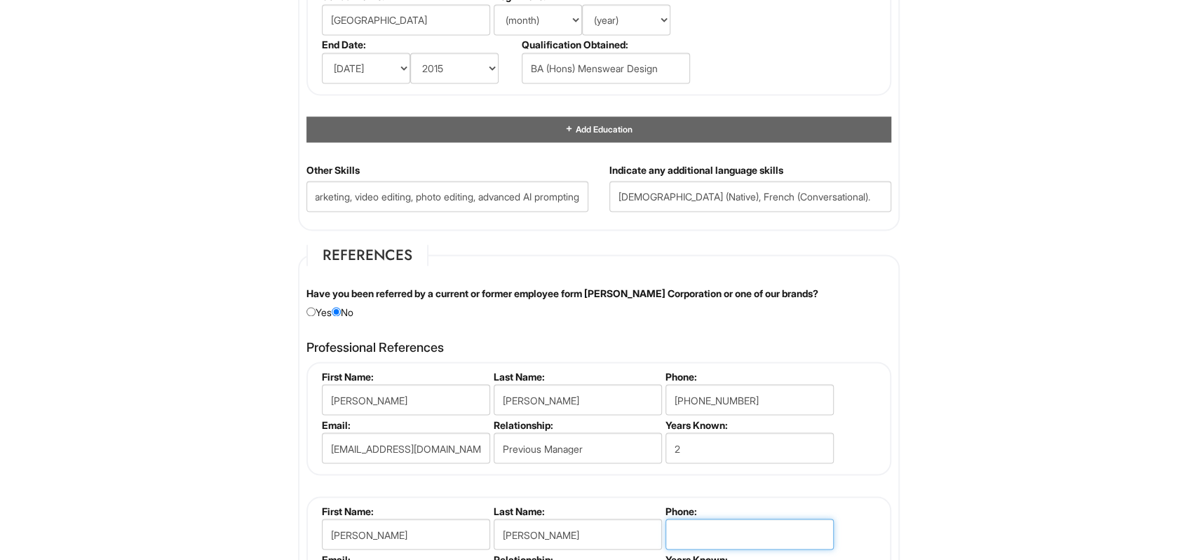
click at [703, 521] on input "tel" at bounding box center [750, 534] width 168 height 31
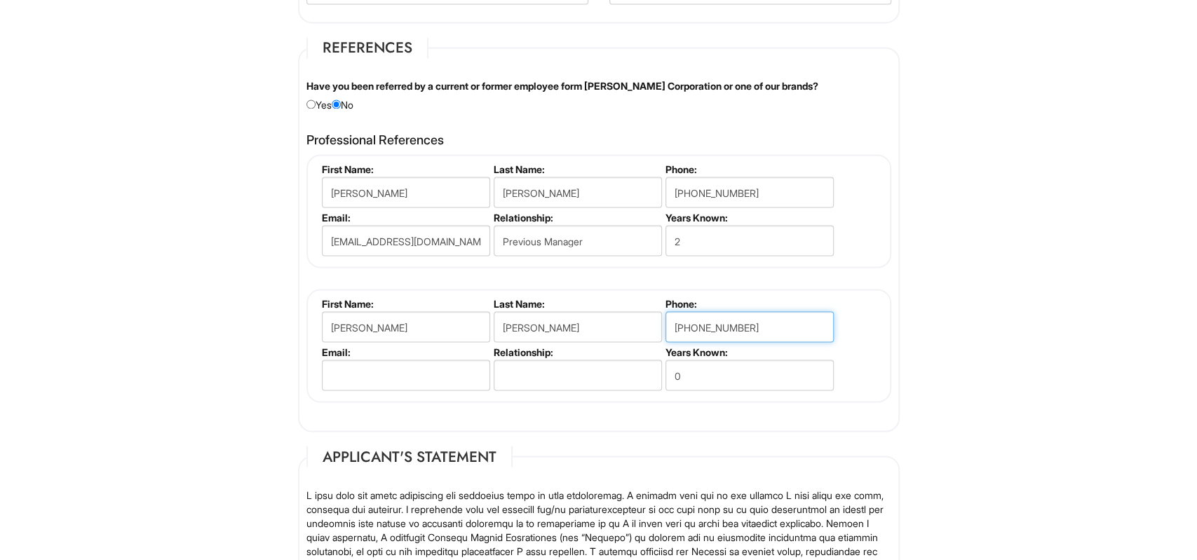
scroll to position [1645, 0]
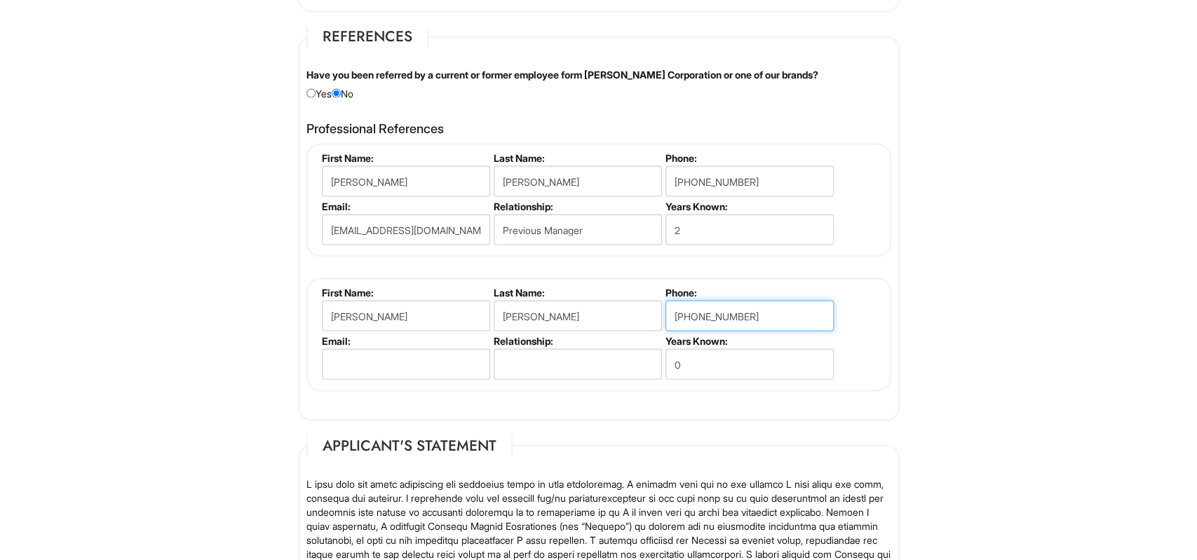
type input "[PHONE_NUMBER]"
click at [424, 368] on input "email" at bounding box center [406, 364] width 168 height 31
type input "[EMAIL_ADDRESS][DOMAIN_NAME]"
click at [575, 349] on input "text" at bounding box center [578, 364] width 168 height 31
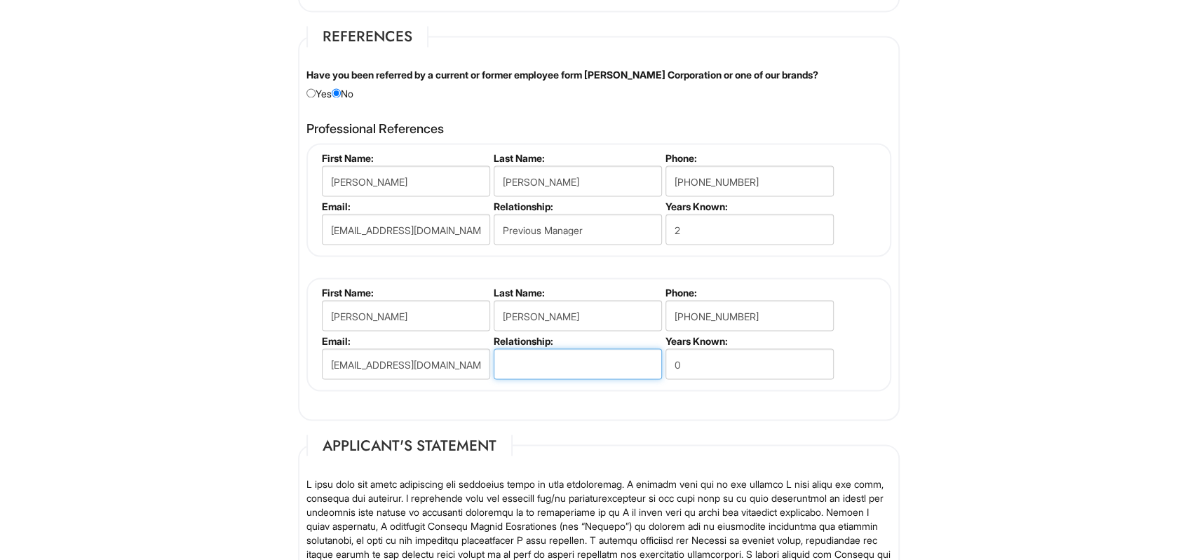
click at [576, 349] on input "text" at bounding box center [578, 364] width 168 height 31
type input "Previous Manager"
click at [759, 363] on input "0" at bounding box center [750, 364] width 168 height 31
click at [760, 363] on input "0" at bounding box center [750, 364] width 168 height 31
type input "2"
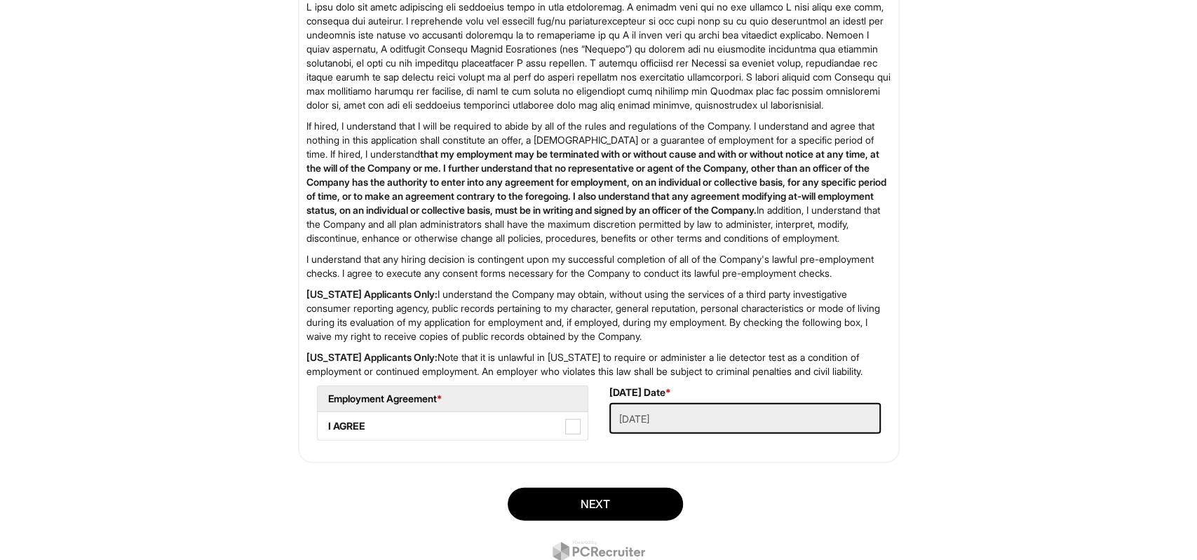
scroll to position [2156, 0]
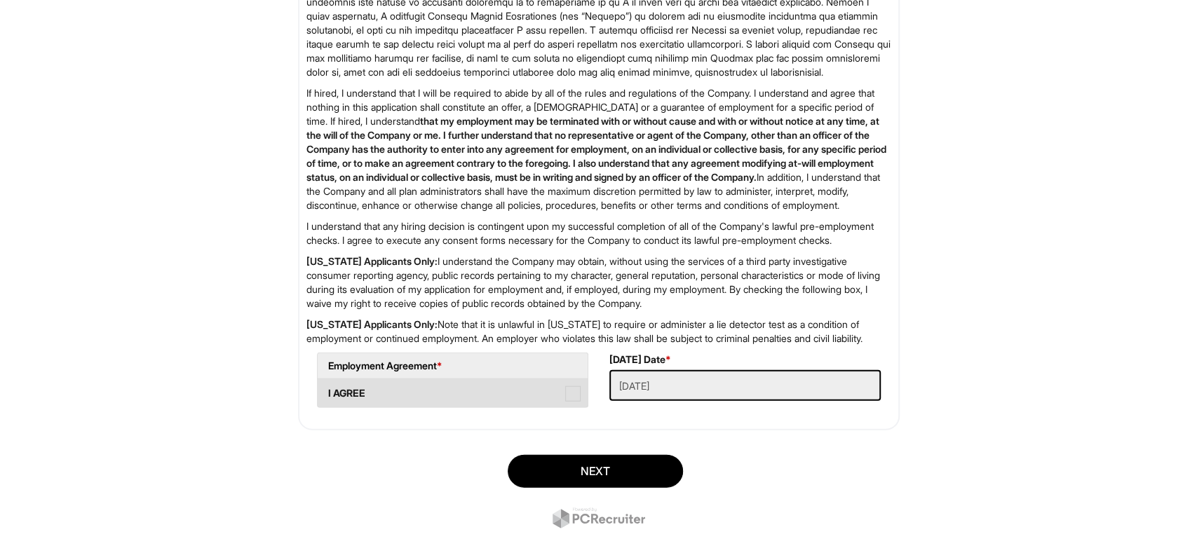
click at [473, 407] on label "I AGREE" at bounding box center [453, 393] width 270 height 28
click at [327, 391] on AGREE "I AGREE" at bounding box center [322, 386] width 9 height 9
checkbox AGREE "true"
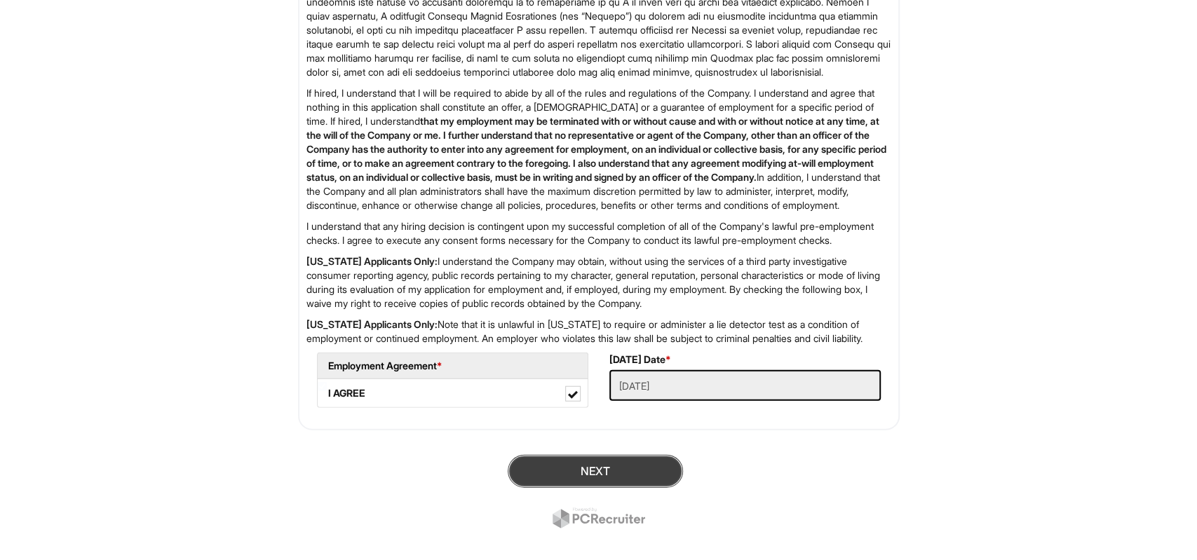
click at [591, 487] on button "Next" at bounding box center [595, 470] width 175 height 33
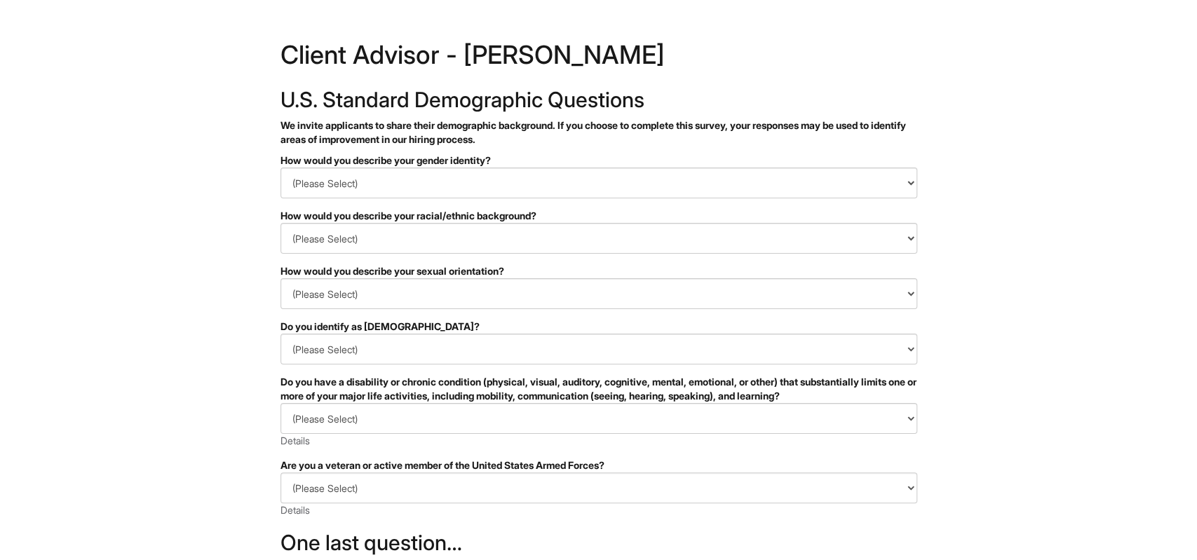
click at [186, 329] on html "&nbsp; ✔ 2 3 Client Advisor - Giorgio Armani U.S. Standard Demographic Question…" at bounding box center [598, 395] width 1197 height 790
click at [281, 168] on select "(Please Select) Man Woman Non-binary I prefer to self-describe I don't wish to …" at bounding box center [599, 183] width 637 height 31
select select "Non-binary"
click option "Non-binary" at bounding box center [0, 0] width 0 height 0
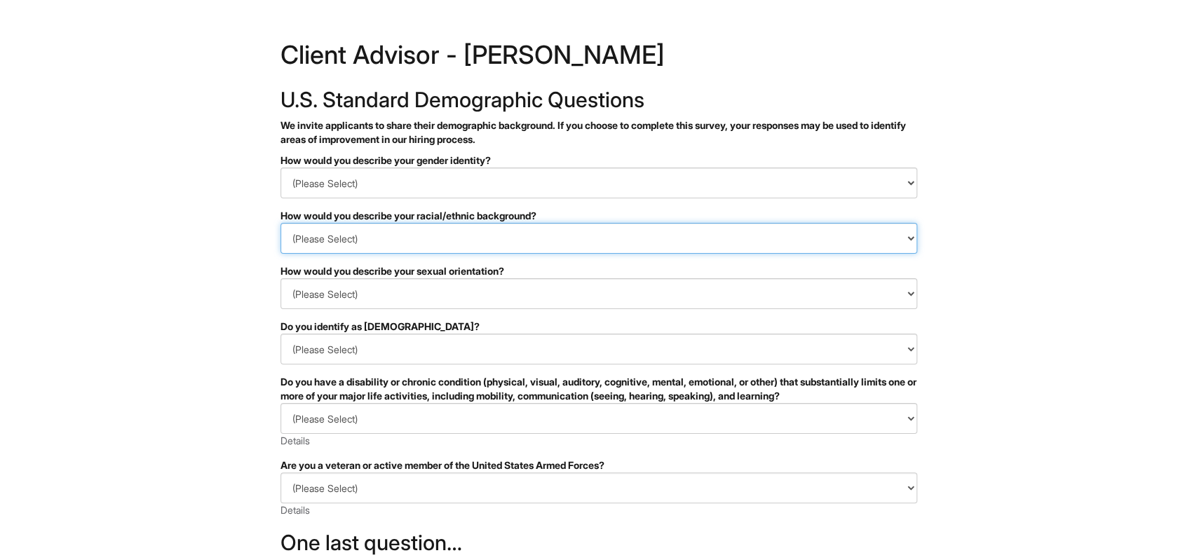
click at [281, 223] on select "(Please Select) Black or of African descent East Asian Hispanic, Latinx or of S…" at bounding box center [599, 238] width 637 height 31
select select "White or European"
click option "White or European" at bounding box center [0, 0] width 0 height 0
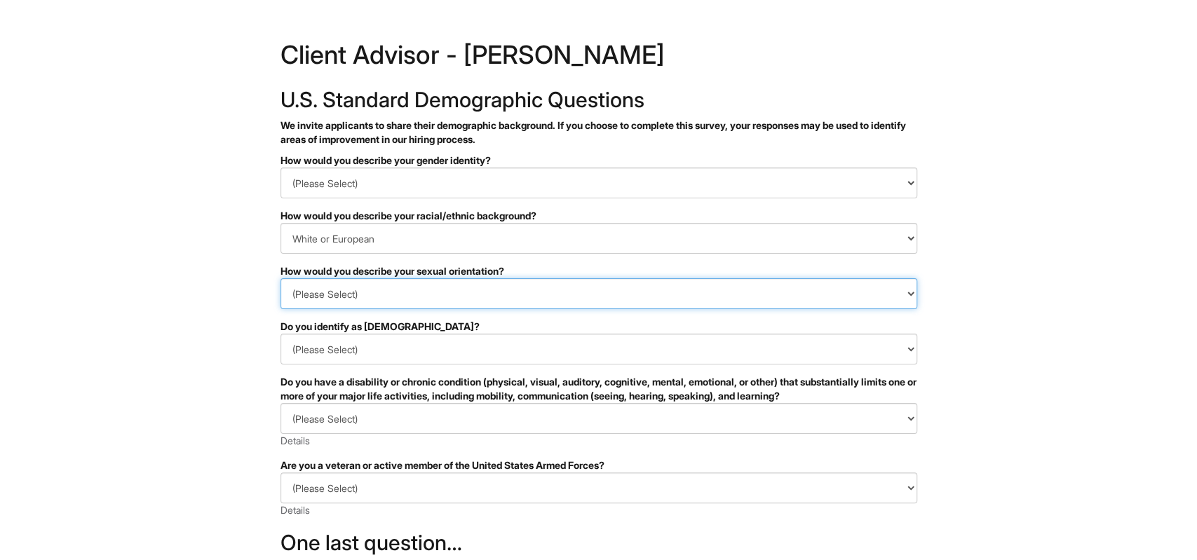
click at [281, 278] on select "(Please Select) Asexual Bisexual and/or pansexual Gay Heterosexual Lesbian Quee…" at bounding box center [599, 293] width 637 height 31
select select "Gay"
click option "Gay" at bounding box center [0, 0] width 0 height 0
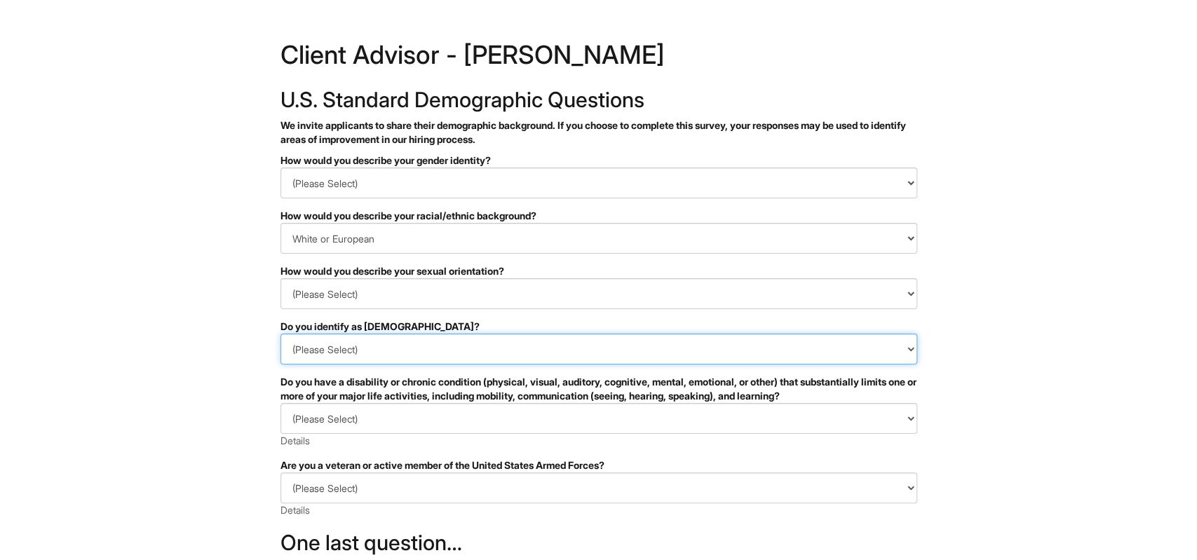
click at [281, 334] on select "(Please Select) Yes No I prefer to self-describe I don't wish to answer" at bounding box center [599, 349] width 637 height 31
select select "No"
click option "No" at bounding box center [0, 0] width 0 height 0
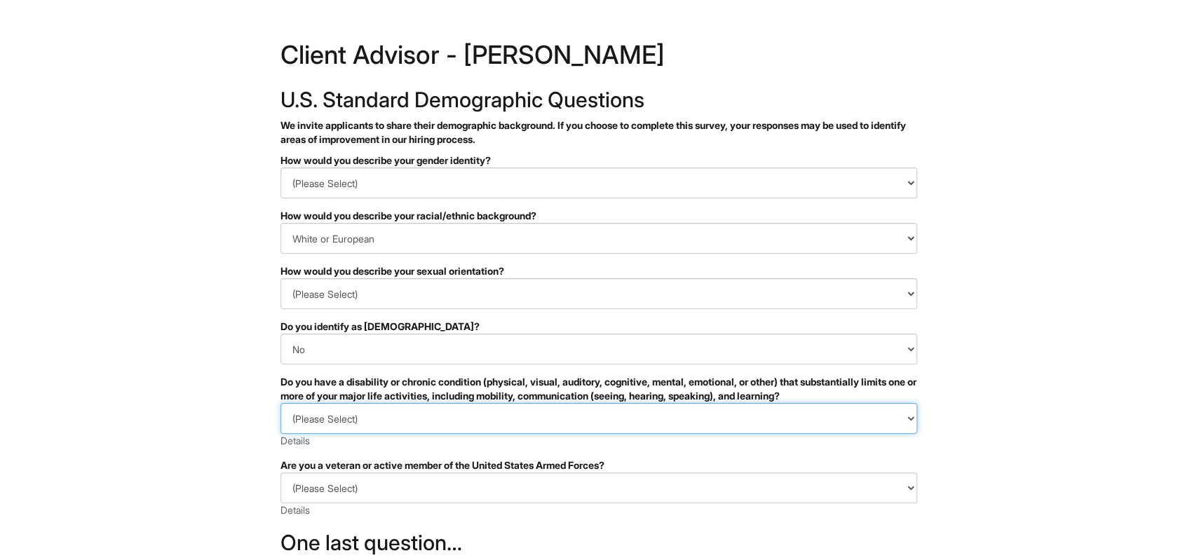
click at [281, 403] on select "(Please Select) YES, I HAVE A DISABILITY (or previously had a disability) NO, I…" at bounding box center [599, 418] width 637 height 31
select select "NO, I DON'T HAVE A DISABILITY"
click option "NO, I DON'T HAVE A DISABILITY" at bounding box center [0, 0] width 0 height 0
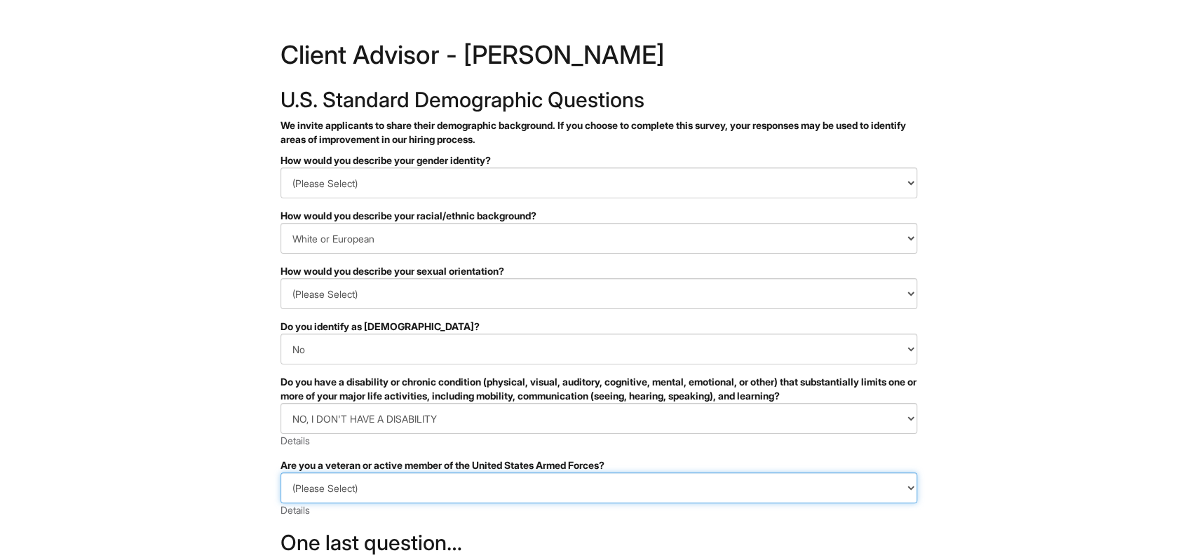
click at [281, 473] on select "(Please Select) I IDENTIFY AS ONE OR MORE OF THE CLASSIFICATIONS OF PROTECTED V…" at bounding box center [599, 488] width 637 height 31
select select "I PREFER NOT TO ANSWER"
click option "I PREFER NOT TO ANSWER" at bounding box center [0, 0] width 0 height 0
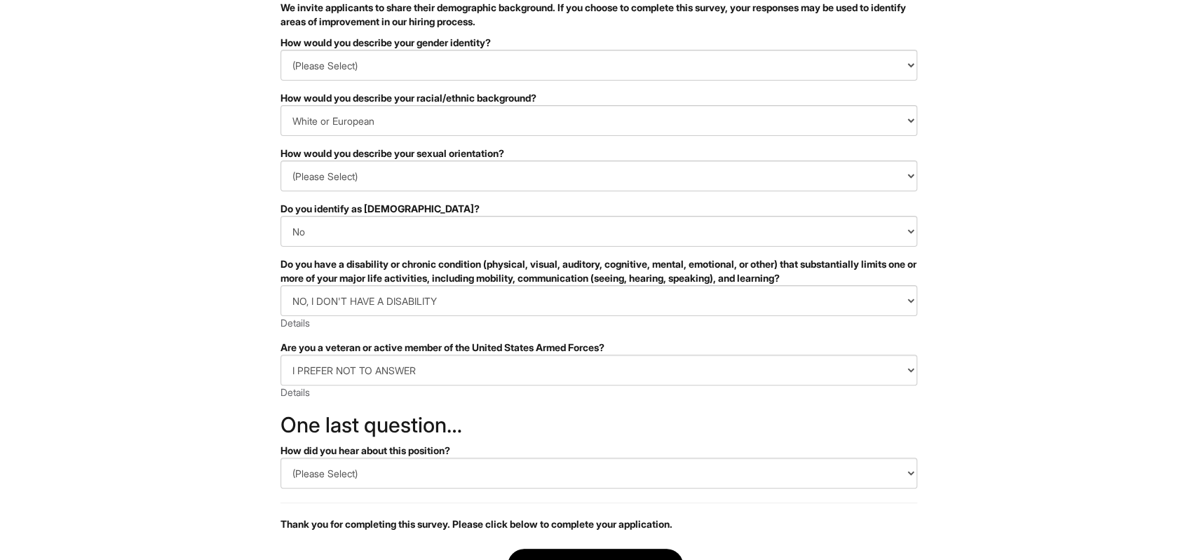
scroll to position [128, 0]
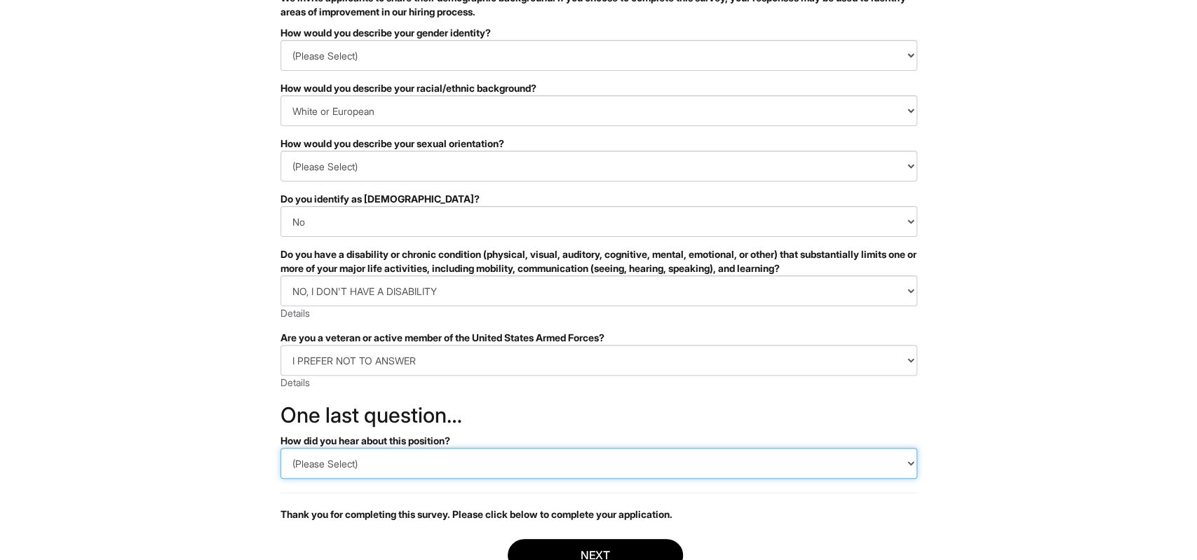
click at [281, 448] on select "(Please Select) CareerBuilder Indeed LinkedIn Monster Referral Other" at bounding box center [599, 463] width 637 height 31
select select "LinkedIn"
click option "LinkedIn" at bounding box center [0, 0] width 0 height 0
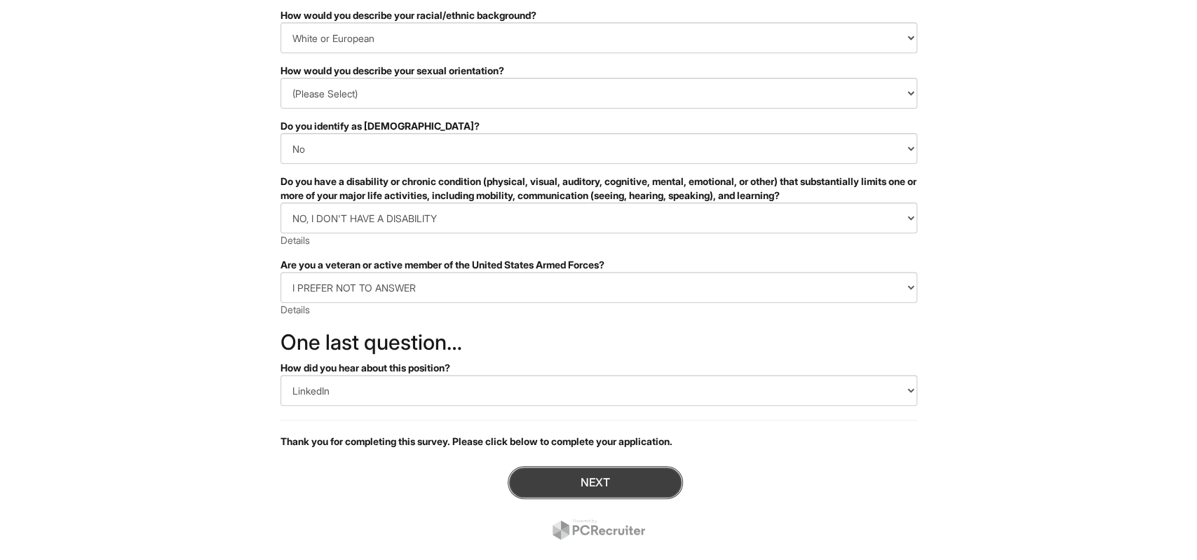
click at [614, 493] on button "Next" at bounding box center [595, 482] width 175 height 33
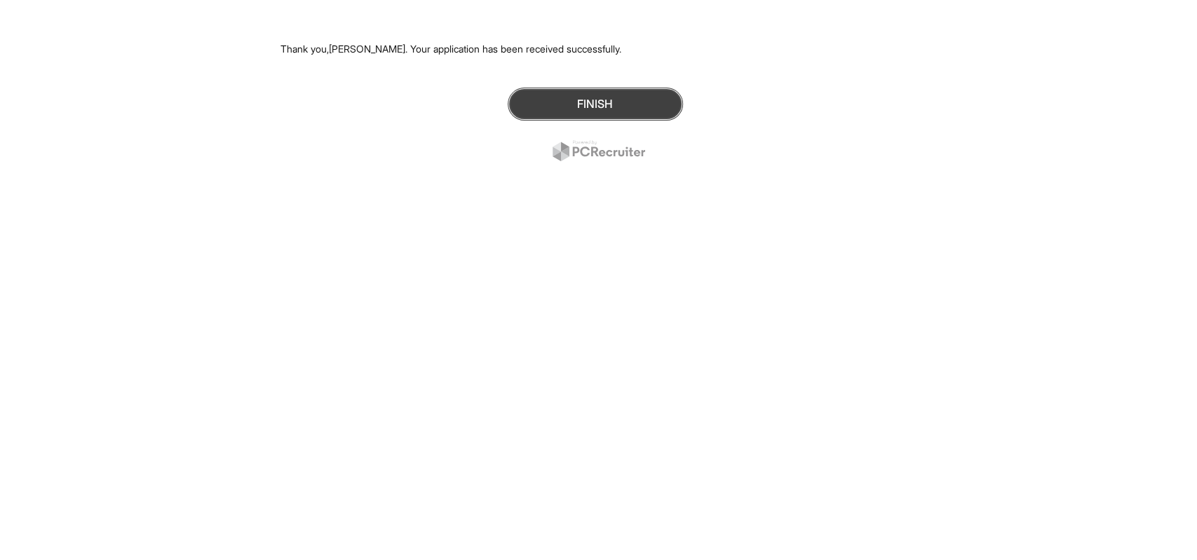
click at [614, 113] on button "Finish" at bounding box center [595, 104] width 175 height 33
